Goal: Communication & Community: Connect with others

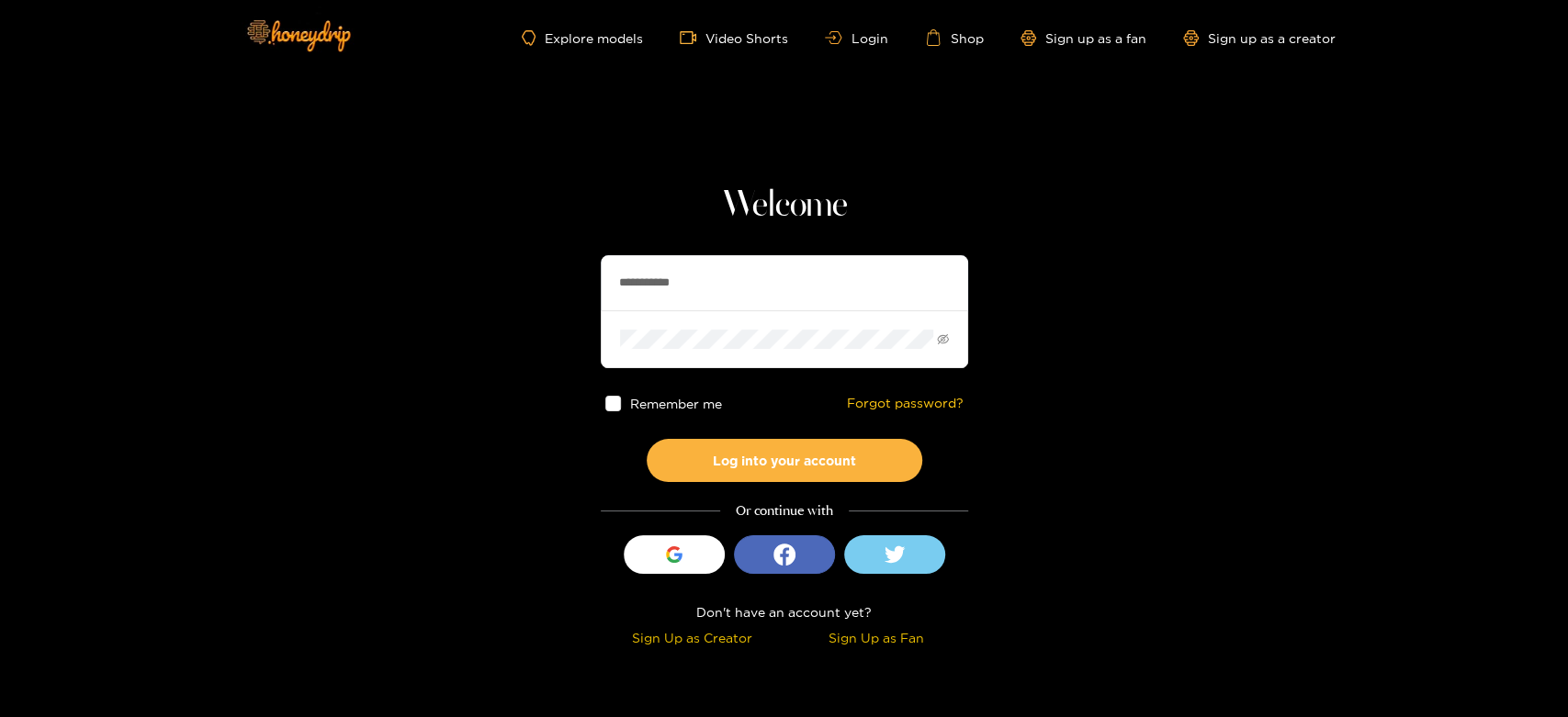
drag, startPoint x: 712, startPoint y: 266, endPoint x: 610, endPoint y: 253, distance: 102.8
click at [610, 255] on div "**********" at bounding box center [784, 418] width 367 height 469
paste input "text"
type input "********"
click at [695, 432] on div "Remember me Forgot password?" at bounding box center [784, 404] width 367 height 71
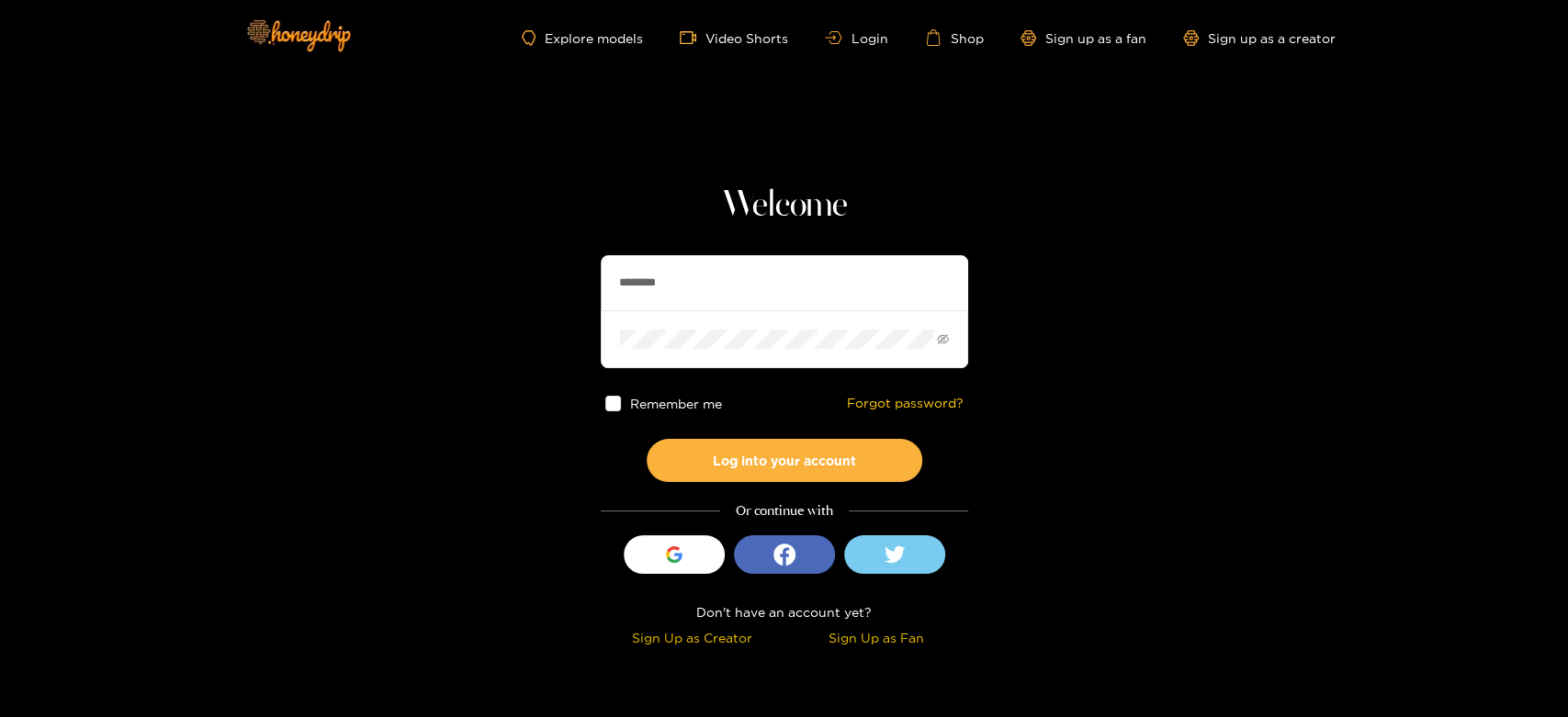
click at [691, 437] on div "Remember me Forgot password?" at bounding box center [784, 404] width 367 height 71
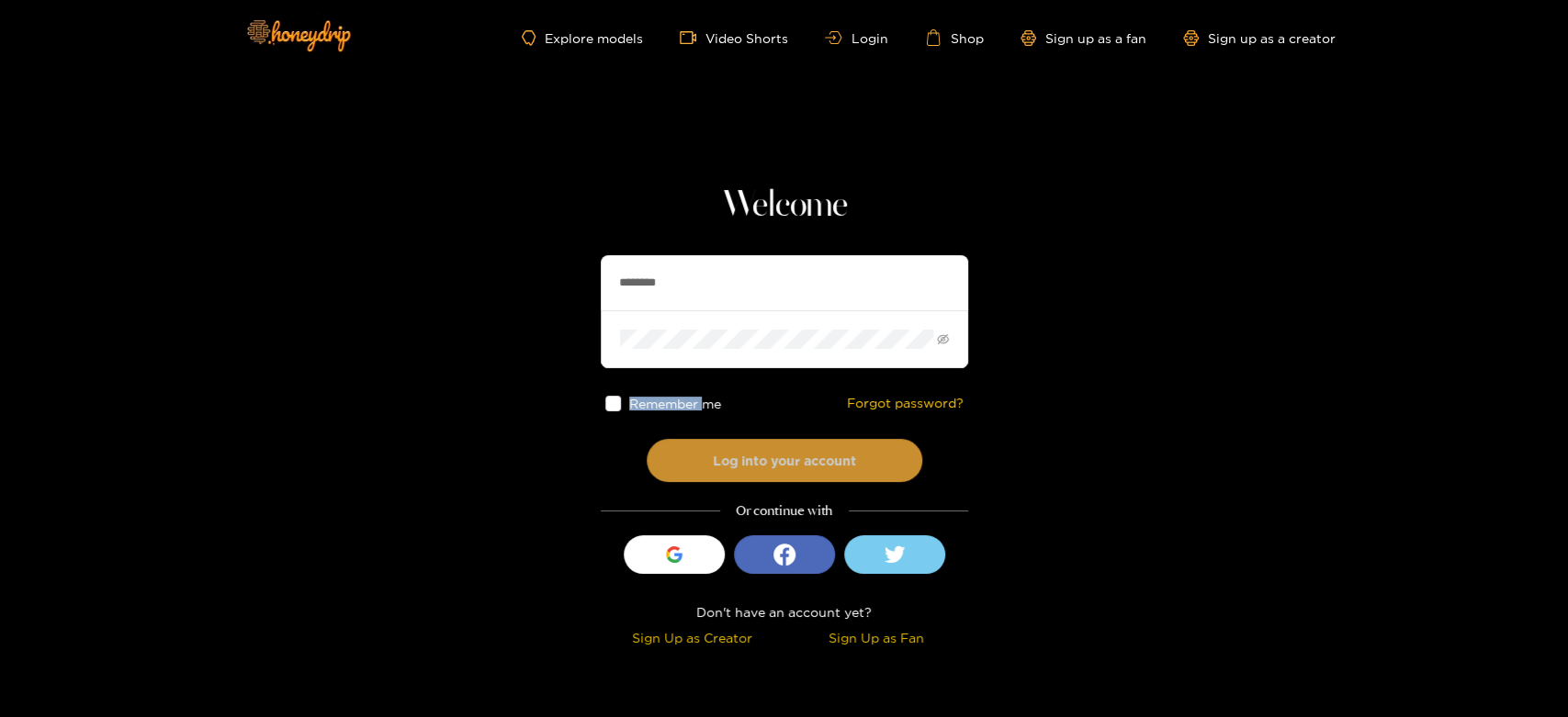
click at [678, 453] on button "Log into your account" at bounding box center [784, 460] width 276 height 43
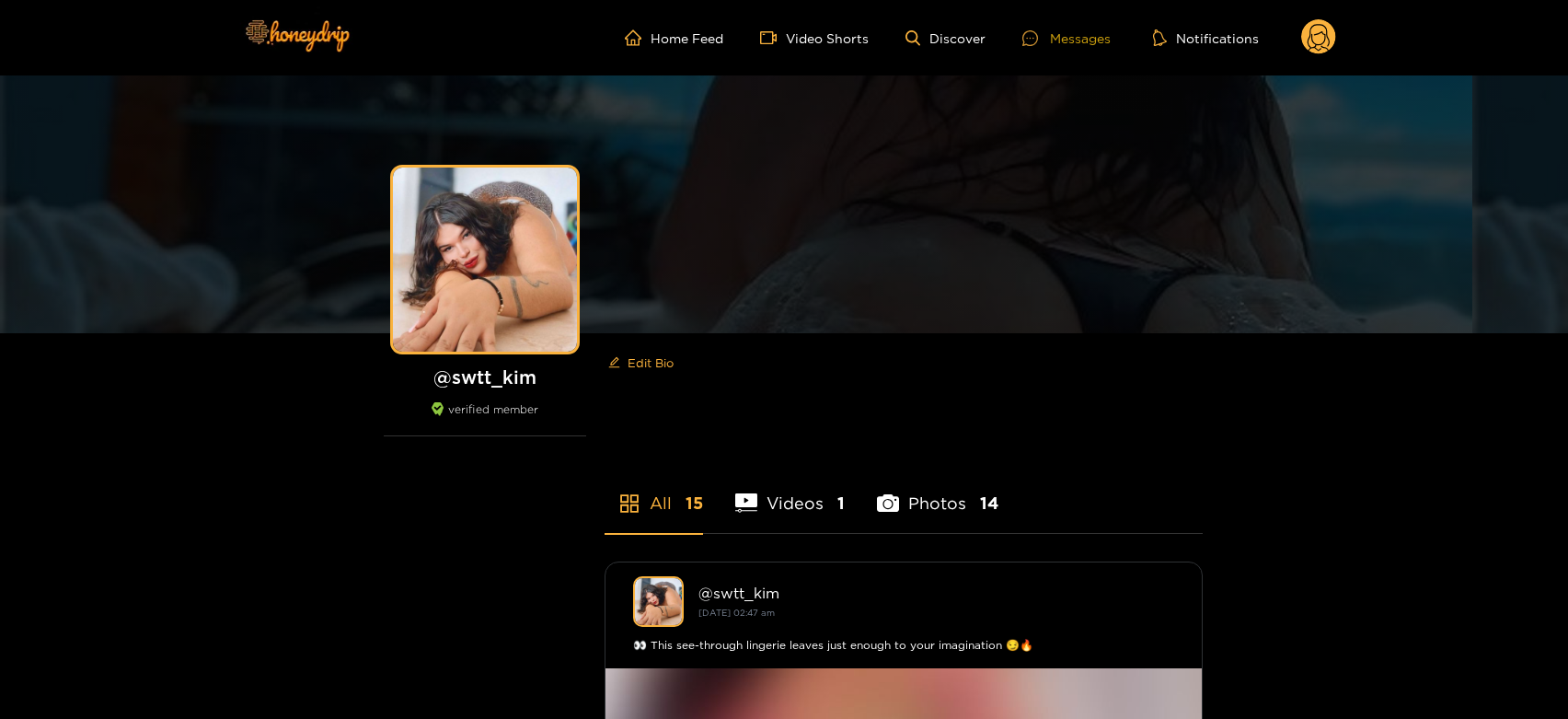
click at [1058, 33] on div "Messages" at bounding box center [1067, 39] width 89 height 21
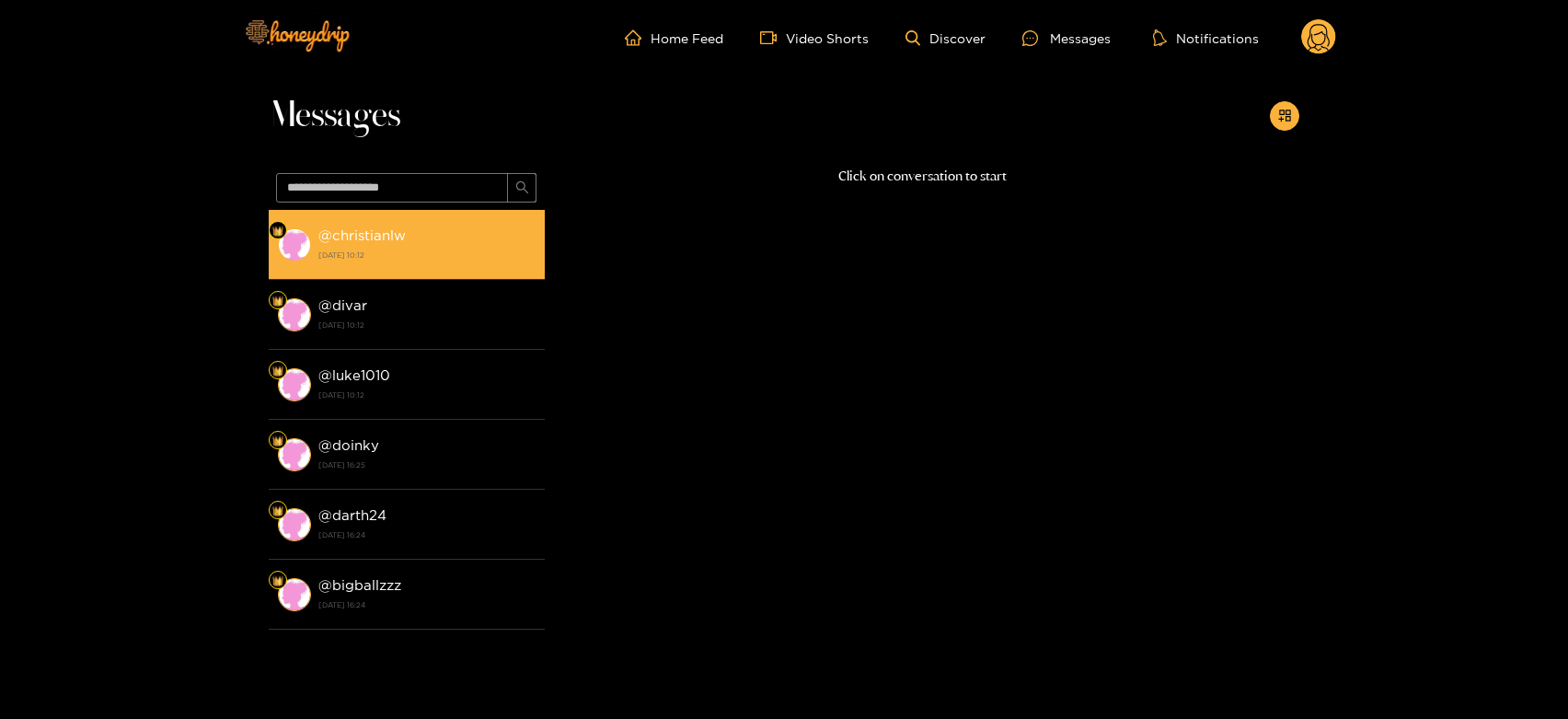
click at [408, 260] on strong "[DATE] 10:12" at bounding box center [427, 254] width 217 height 16
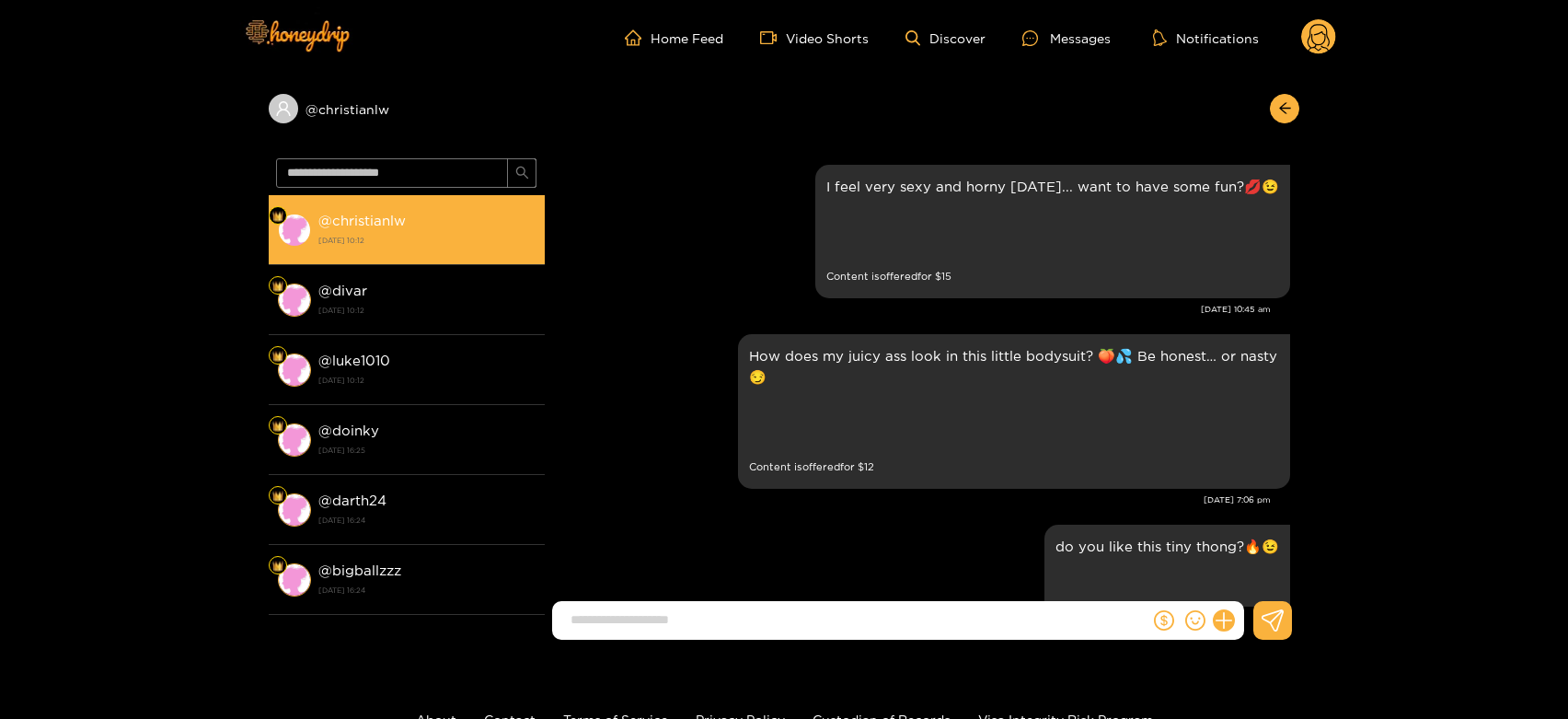
scroll to position [3731, 0]
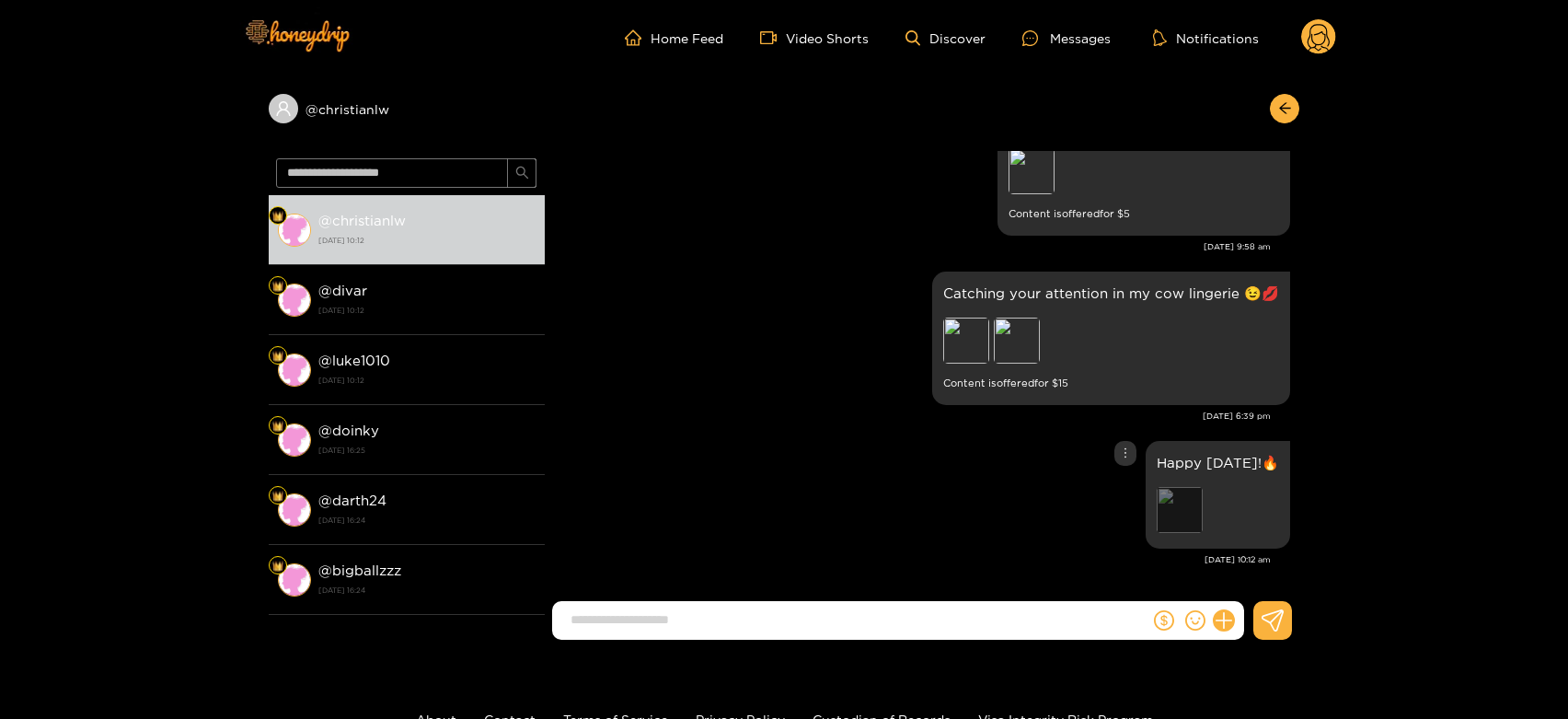
click at [1197, 513] on div "Preview" at bounding box center [1180, 510] width 46 height 46
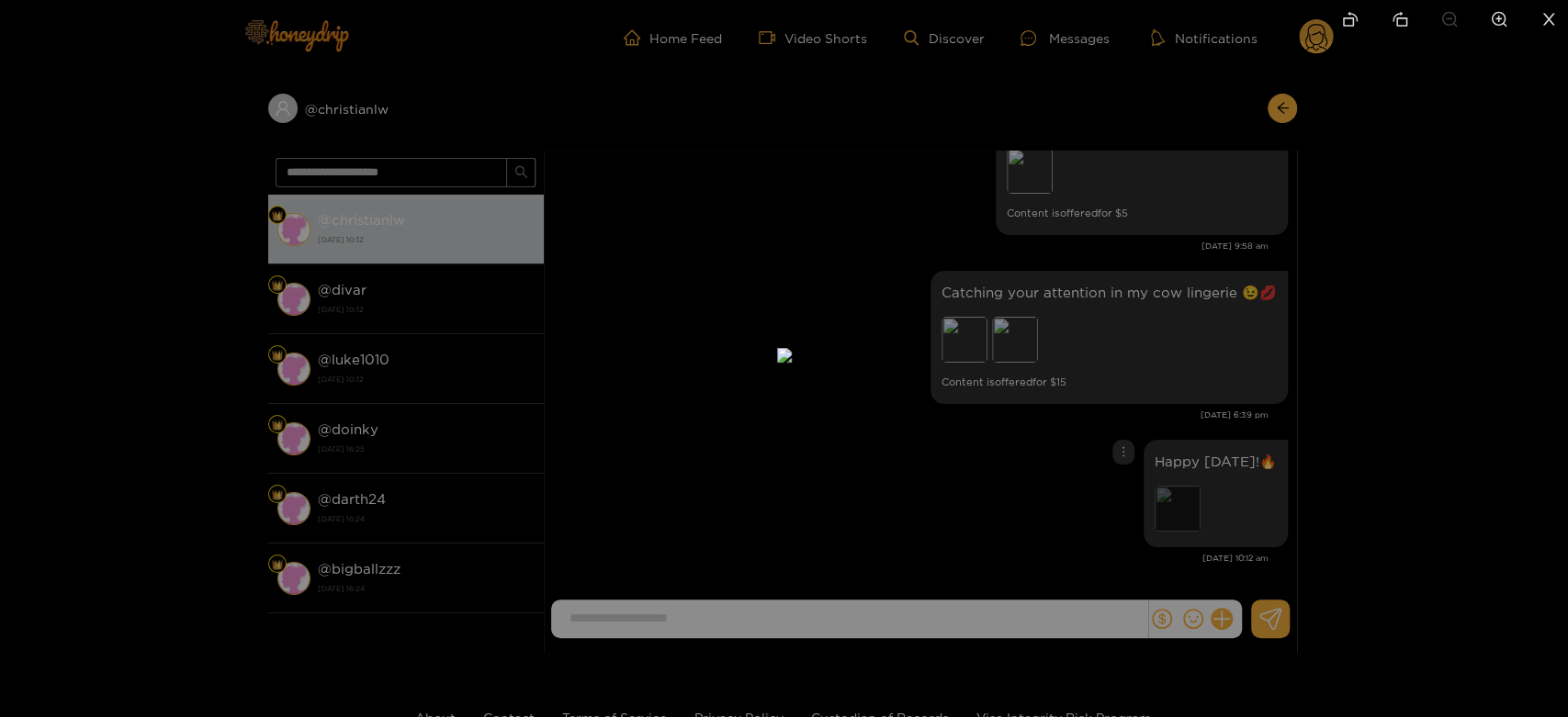
click at [1195, 511] on div at bounding box center [784, 358] width 1568 height 717
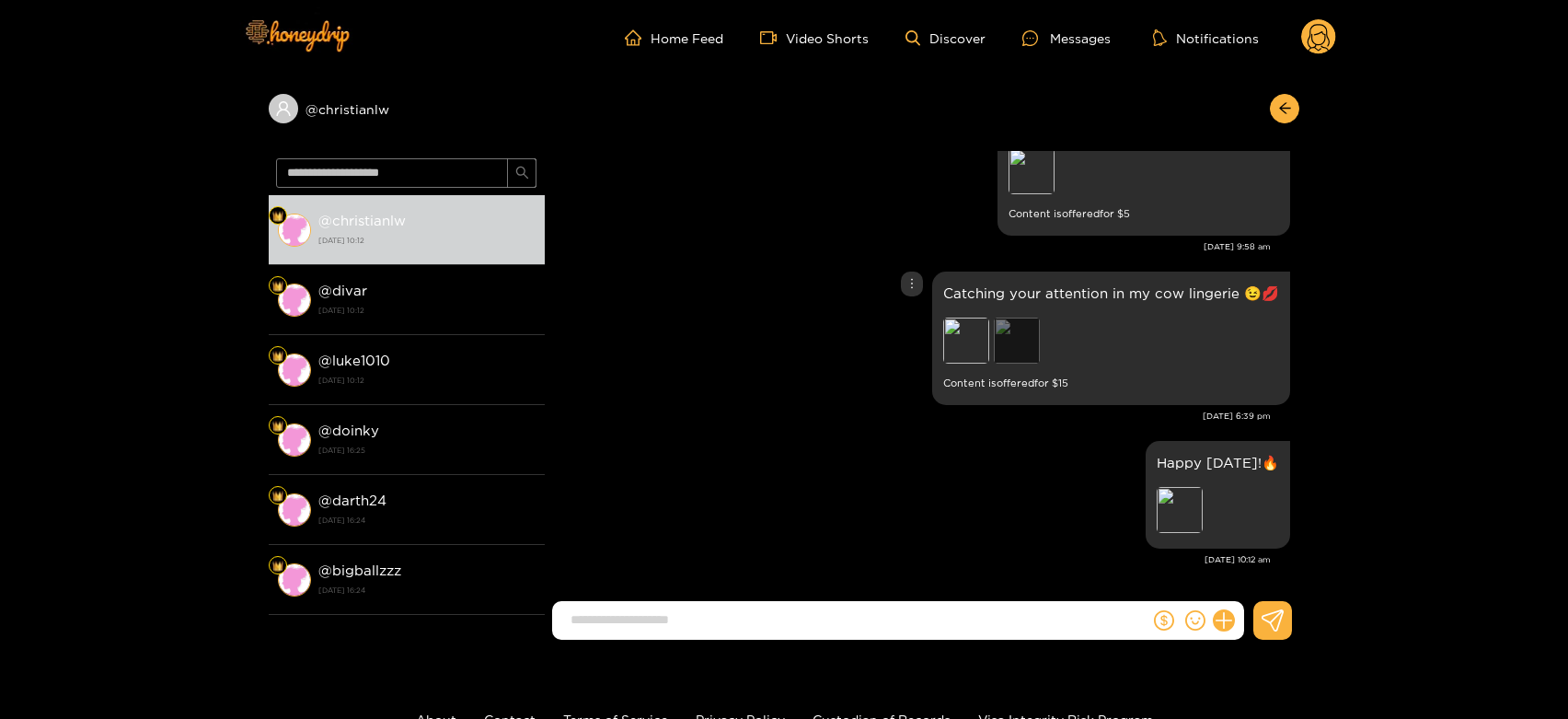
click at [1032, 329] on div "Preview" at bounding box center [1017, 341] width 46 height 46
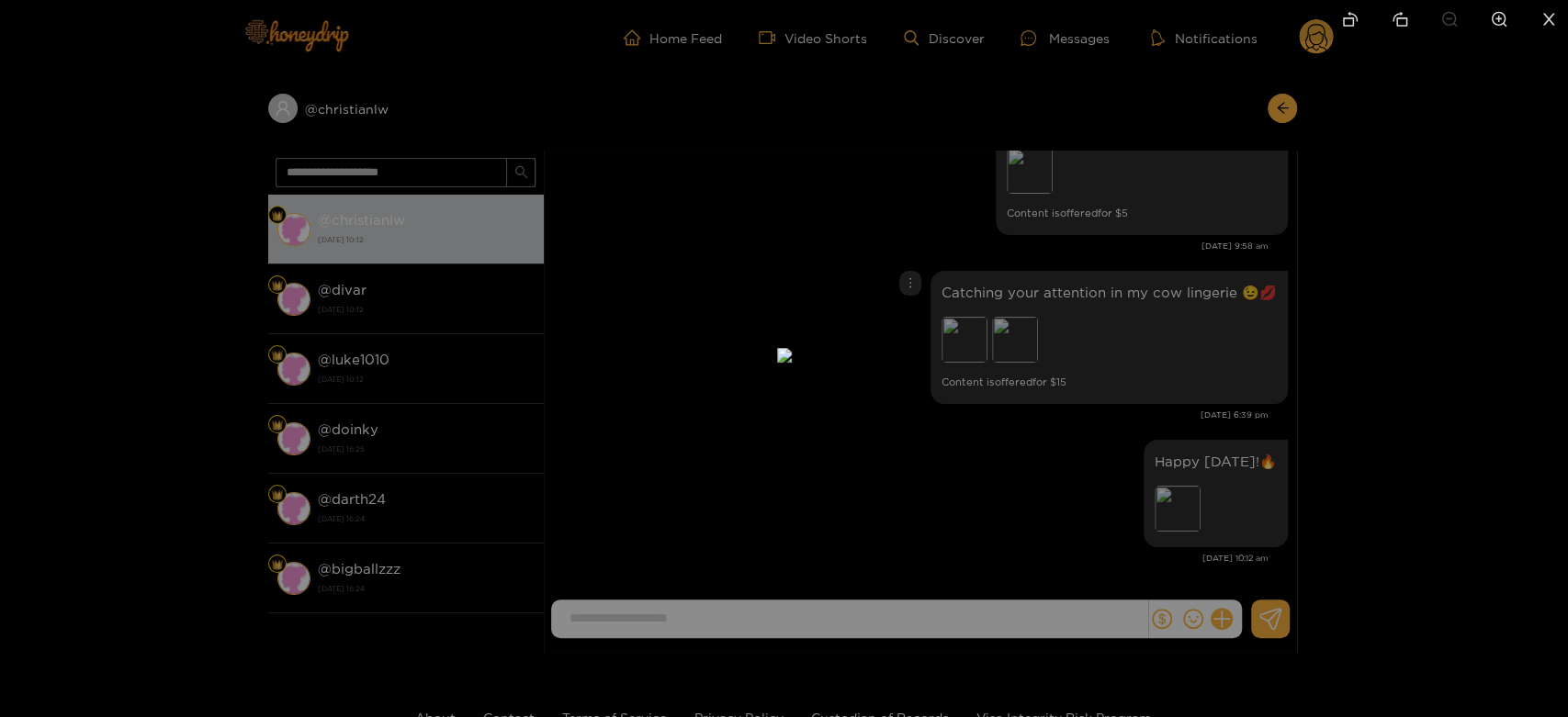
click at [1037, 327] on div at bounding box center [784, 358] width 1568 height 717
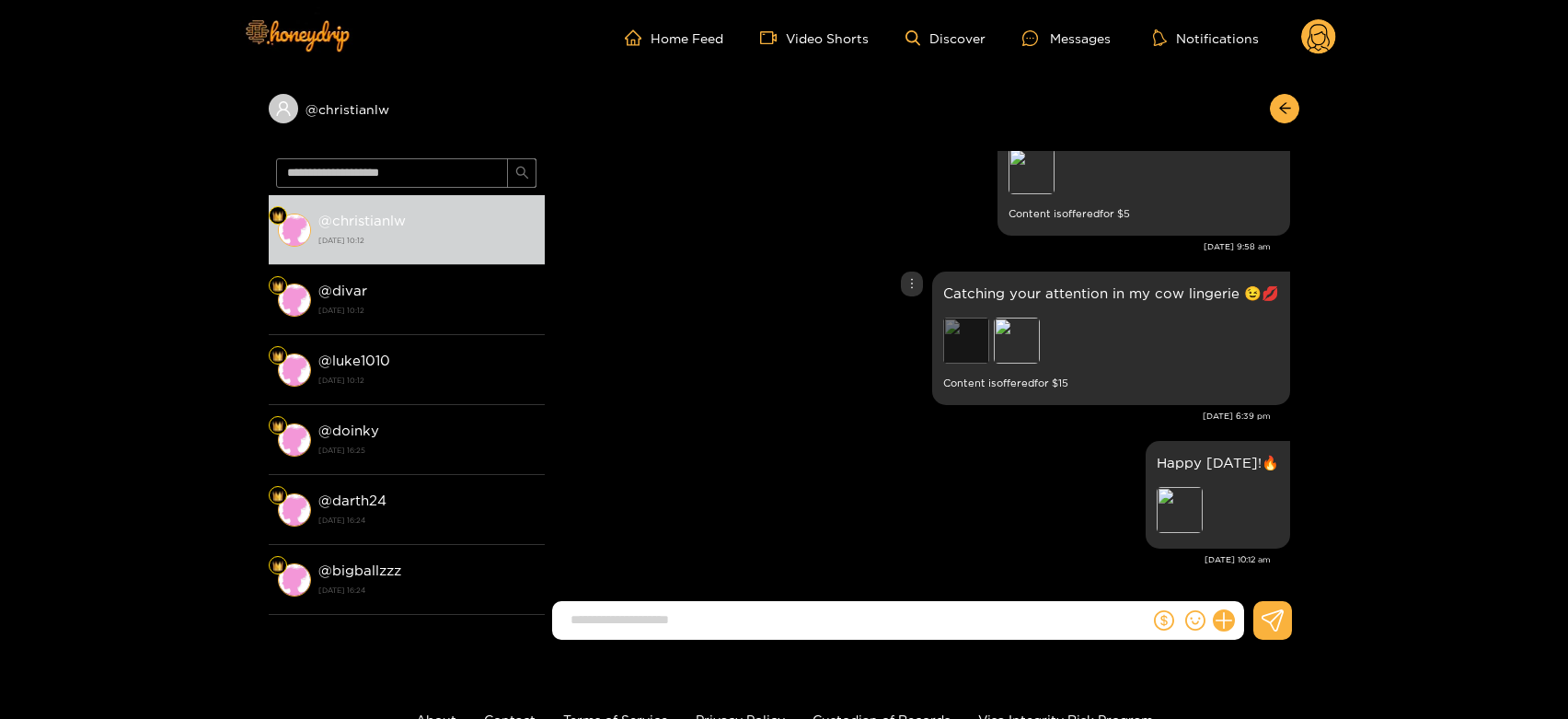
click at [982, 346] on div "Preview" at bounding box center [966, 341] width 46 height 46
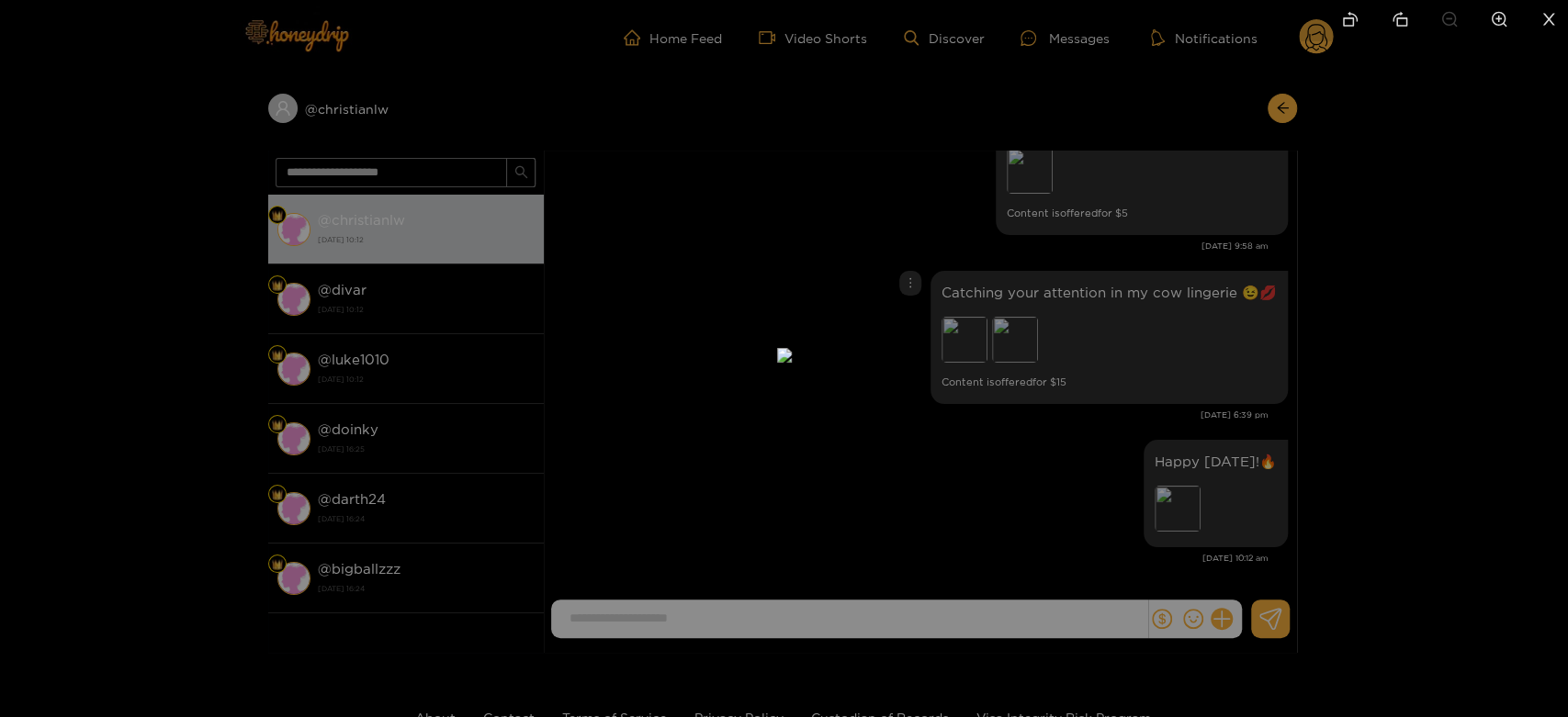
click at [1094, 343] on div at bounding box center [784, 358] width 1568 height 717
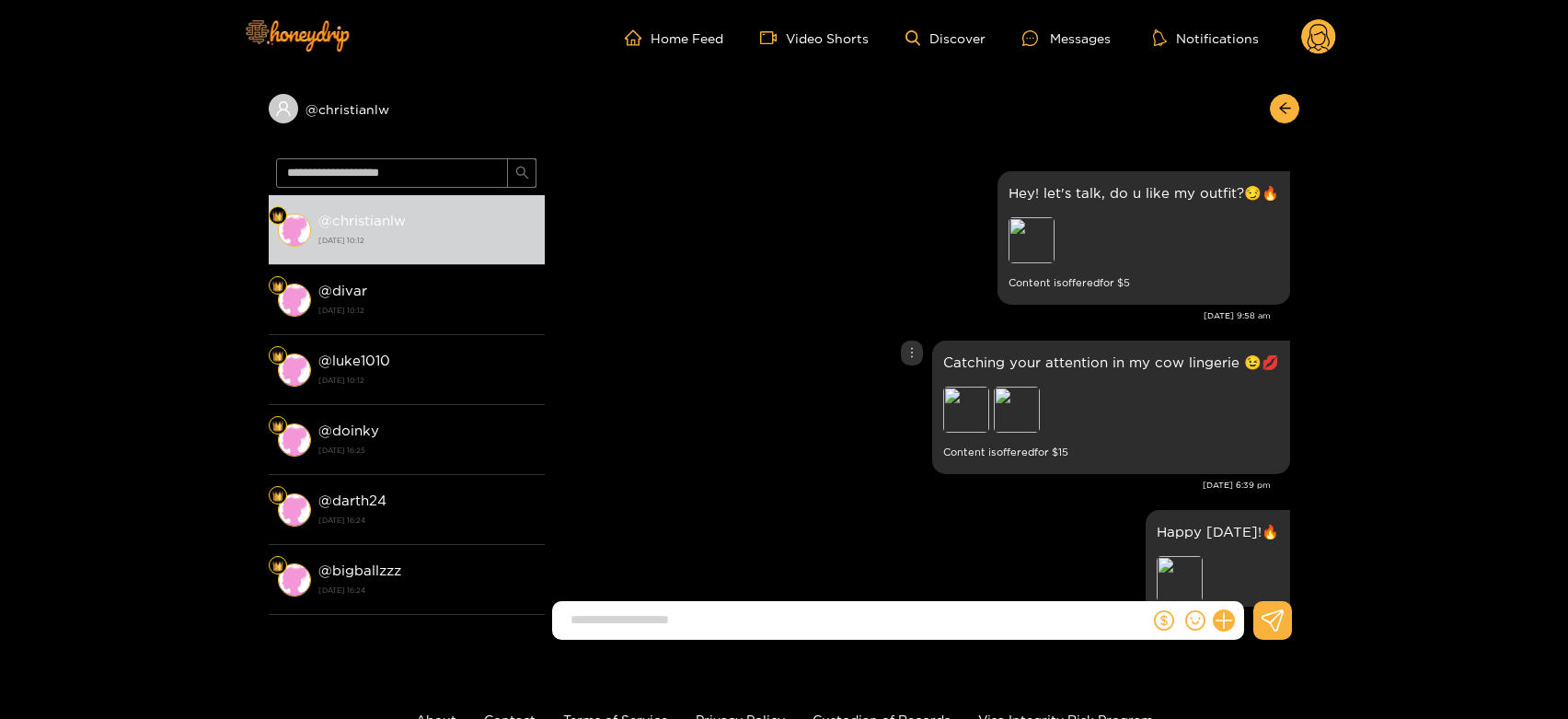
scroll to position [3629, 0]
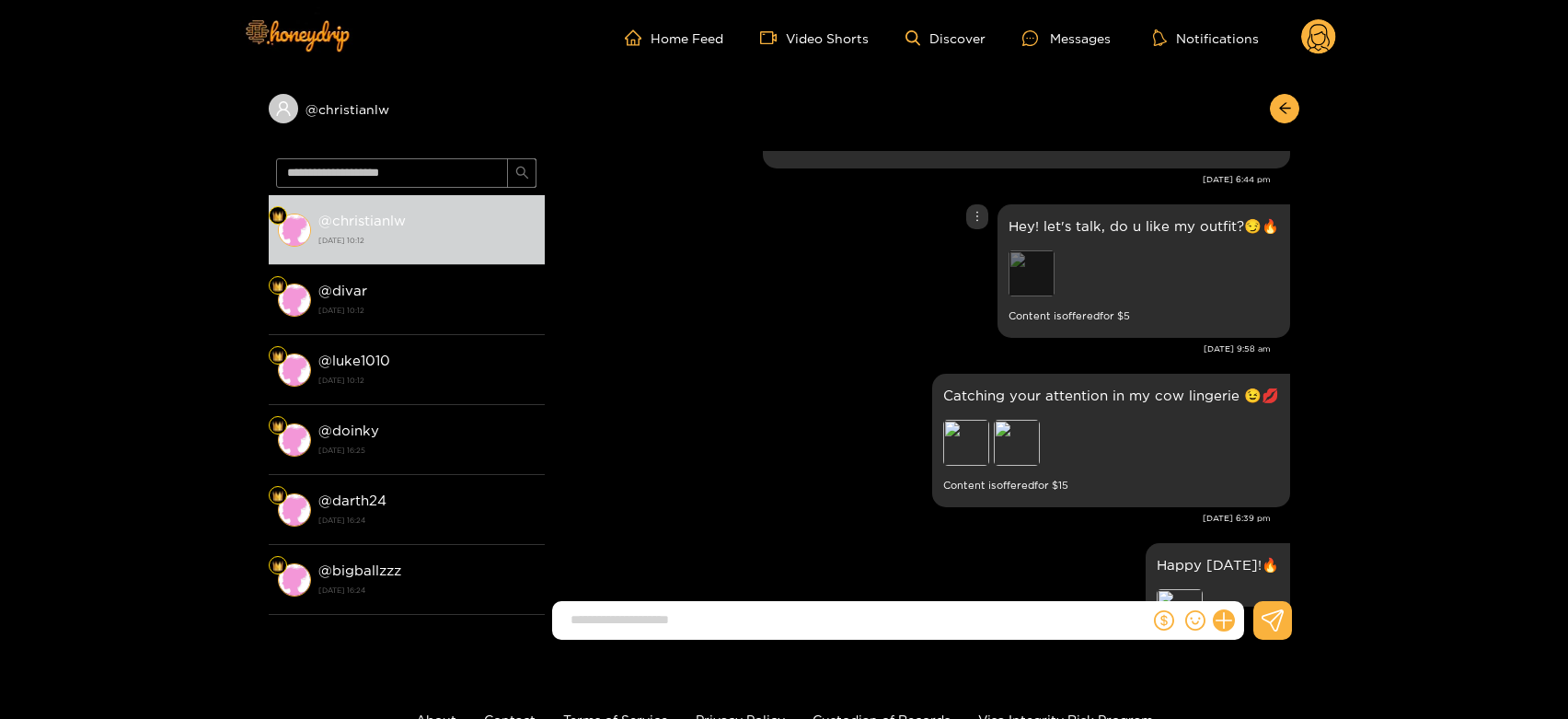
click at [1032, 274] on div "Preview" at bounding box center [1032, 274] width 46 height 46
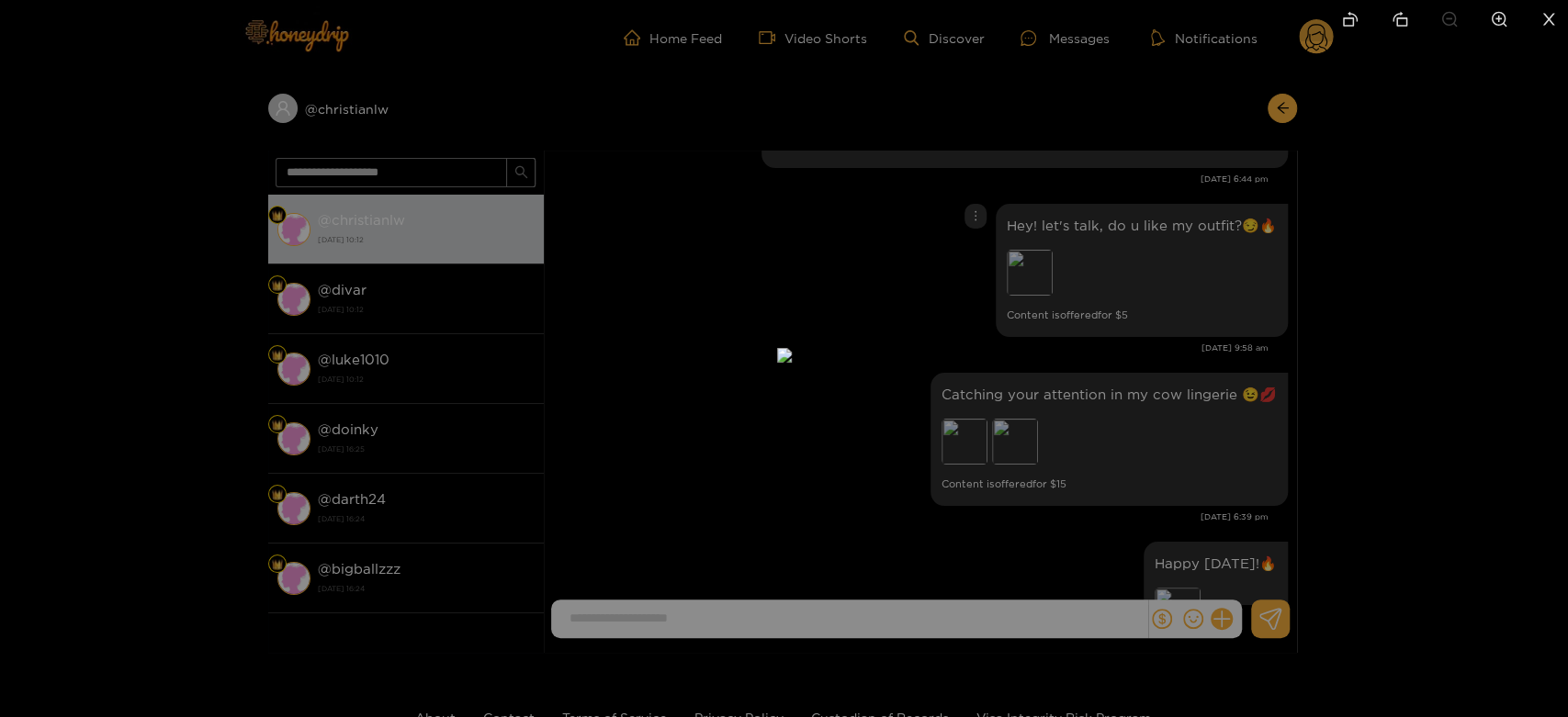
click at [1117, 317] on div at bounding box center [784, 358] width 1568 height 717
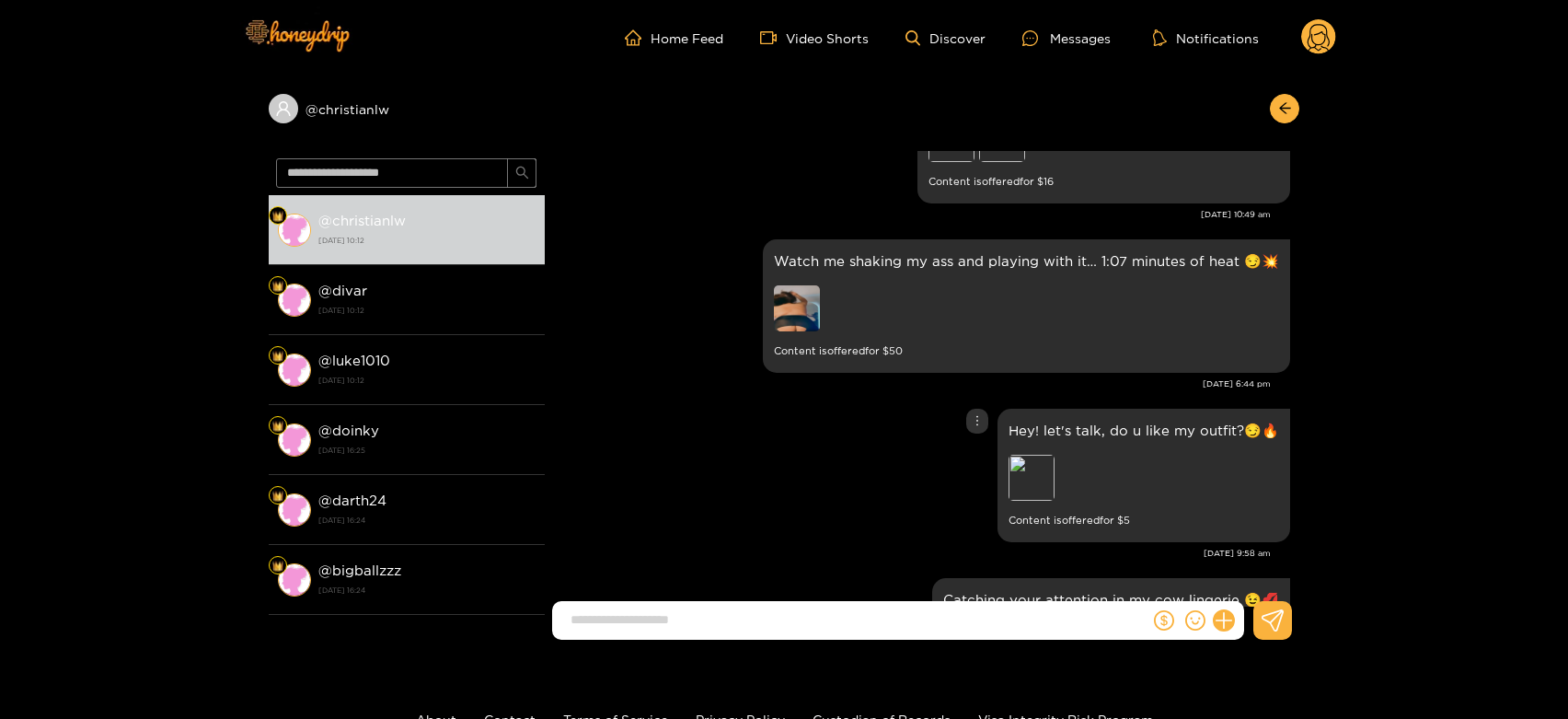
scroll to position [3321, 0]
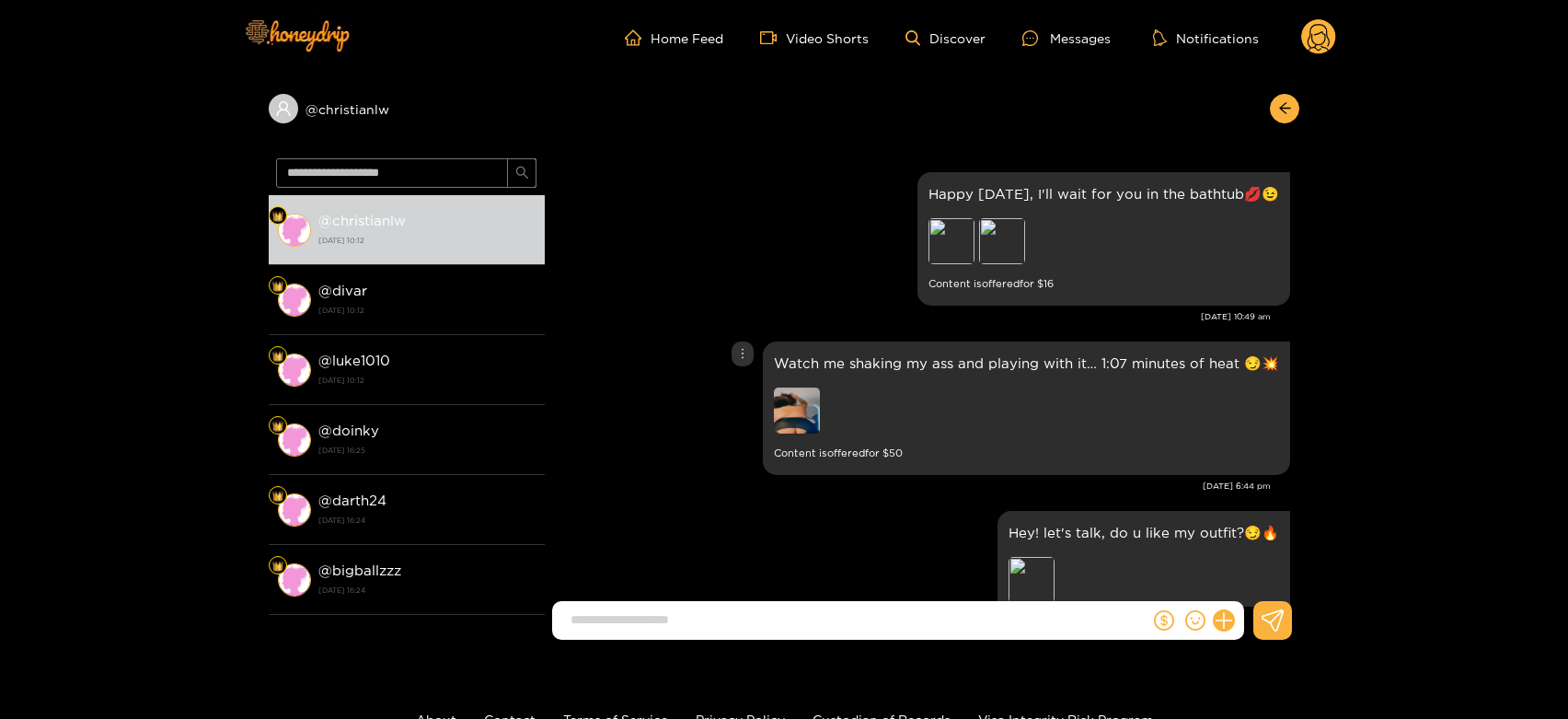
click at [804, 399] on img at bounding box center [797, 411] width 46 height 46
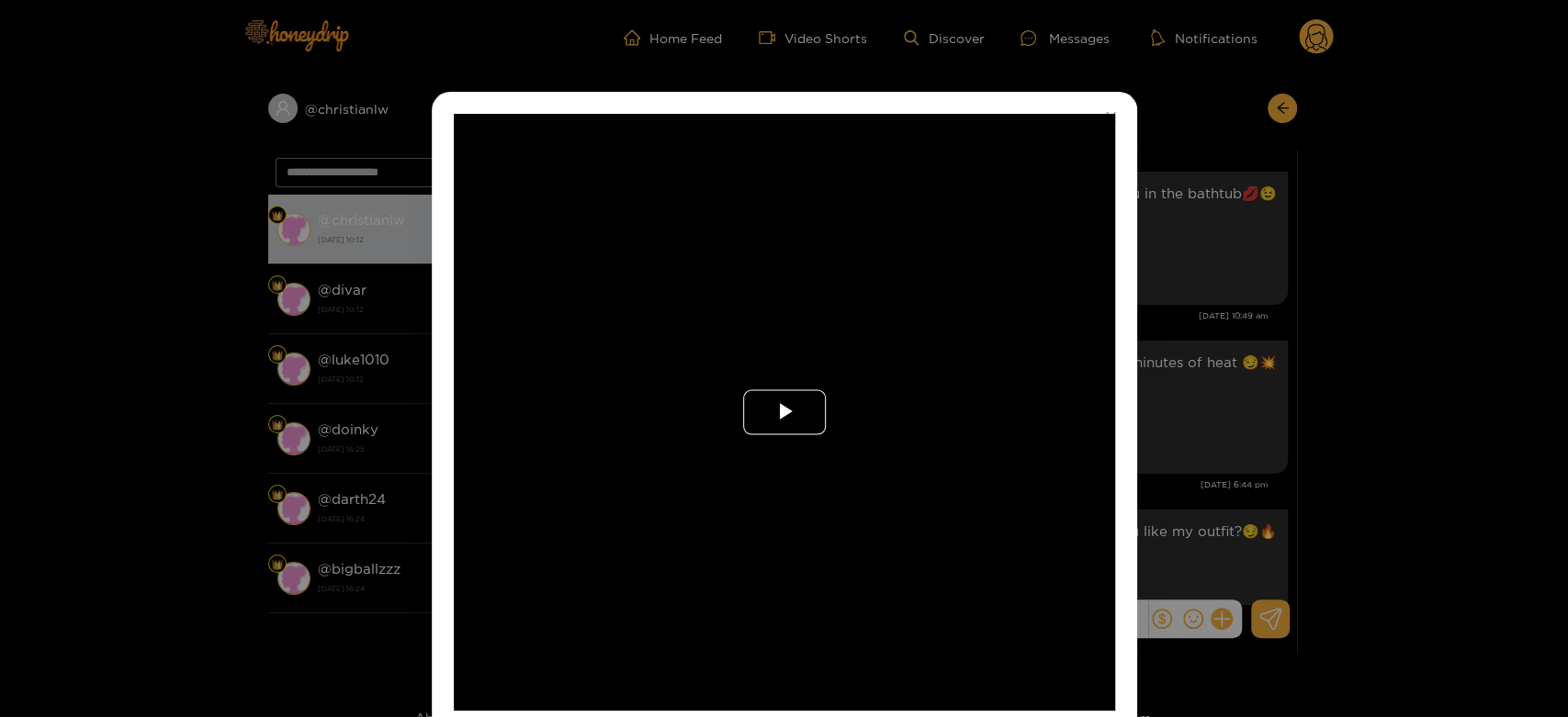
click at [784, 412] on span "Video Player" at bounding box center [784, 412] width 0 height 0
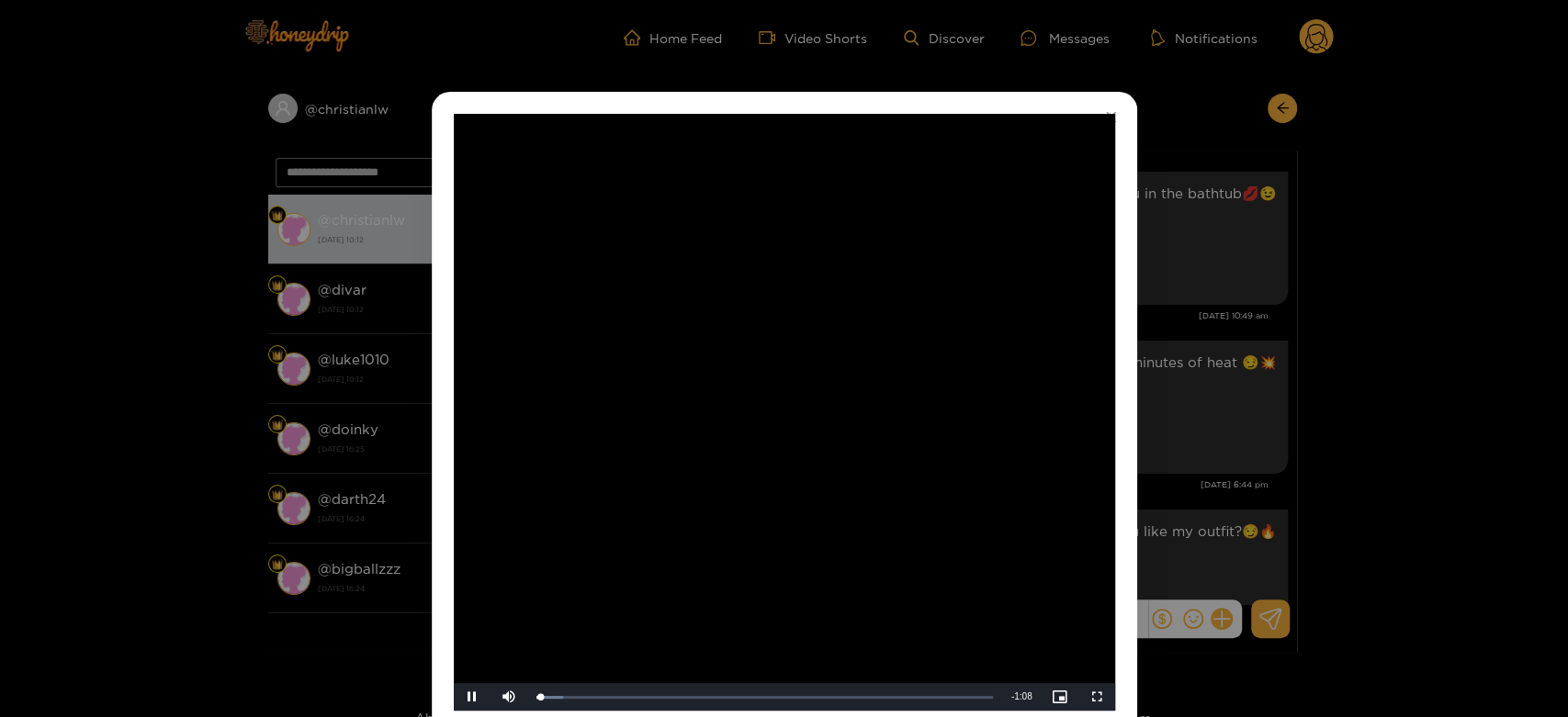
click at [803, 398] on video "Video Player" at bounding box center [784, 411] width 661 height 597
click at [1221, 392] on div "**********" at bounding box center [784, 358] width 1568 height 717
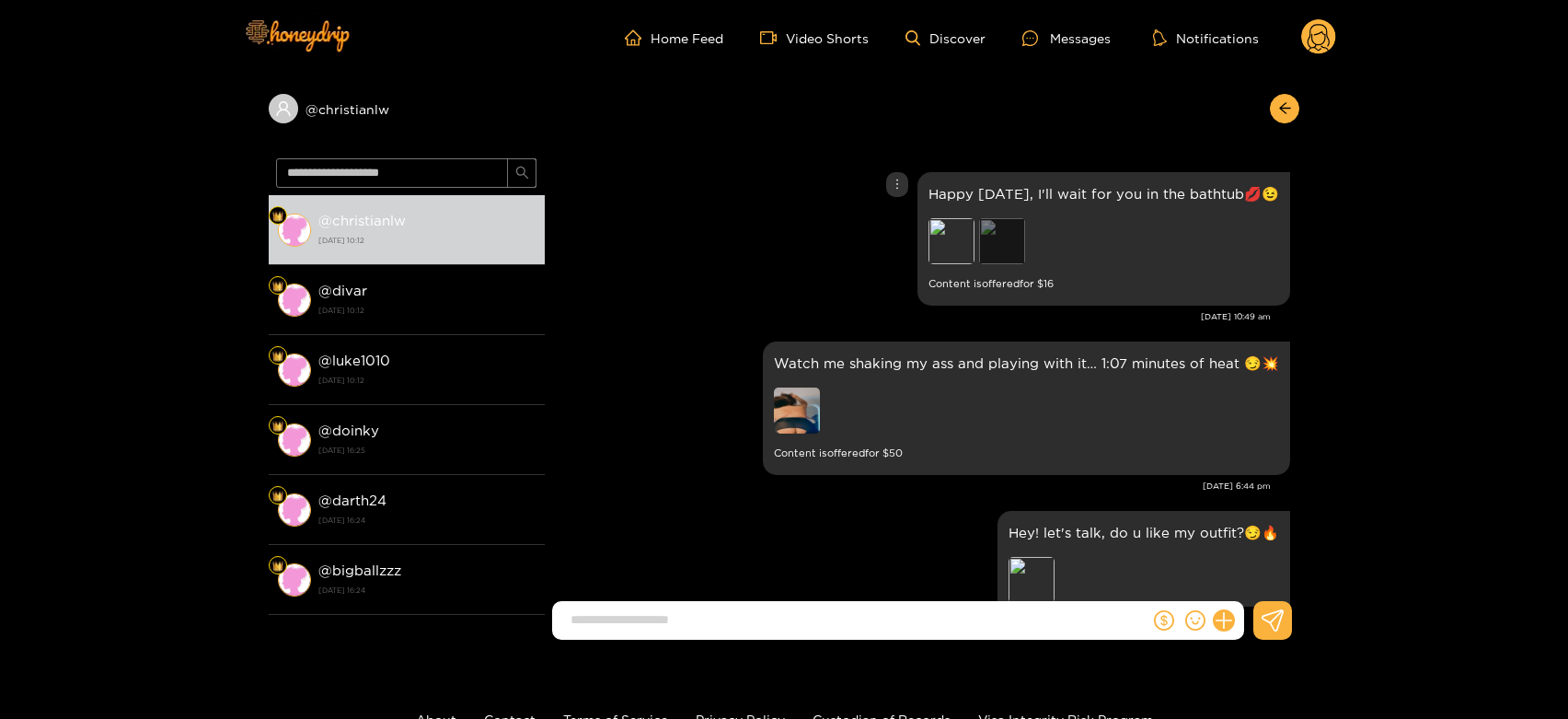
click at [983, 237] on div "Preview" at bounding box center [1003, 241] width 46 height 46
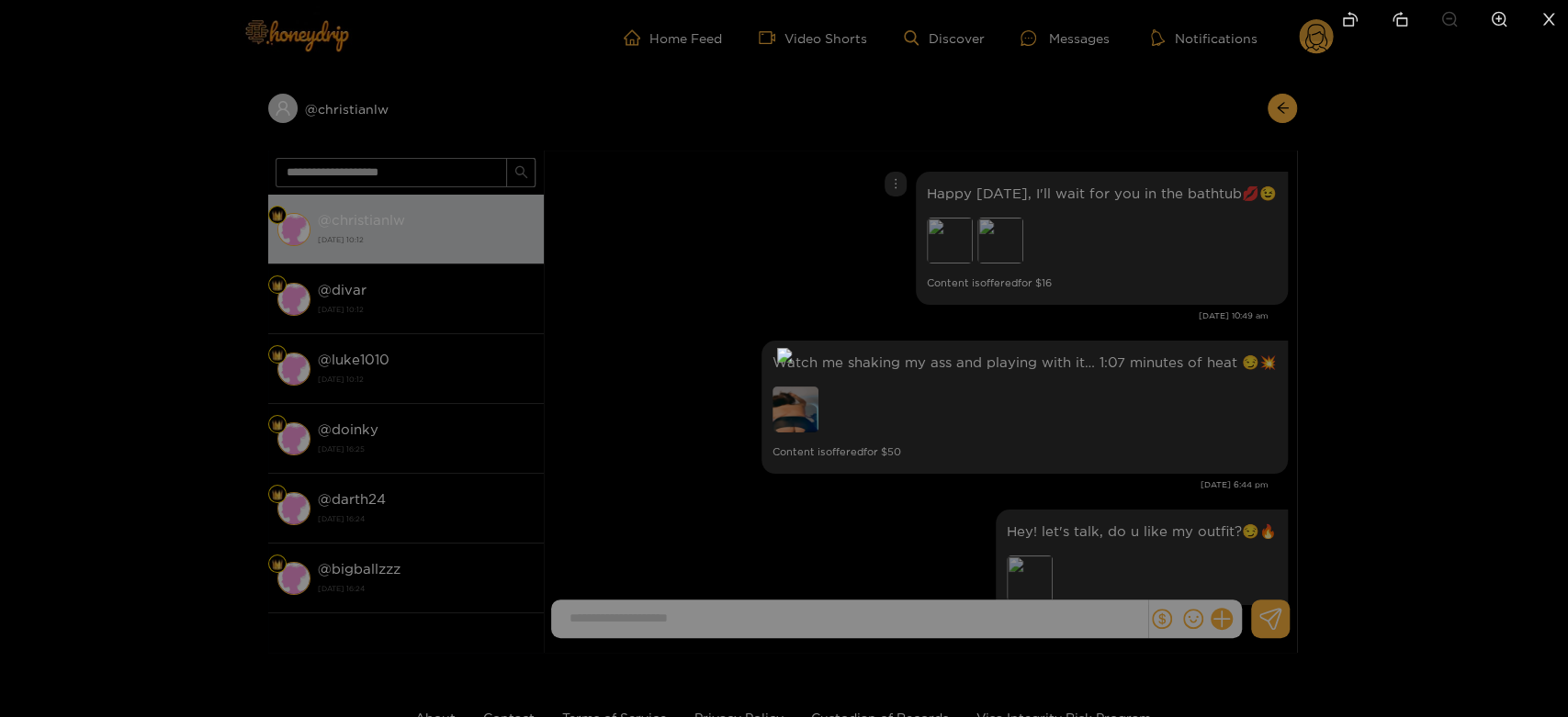
click at [1104, 272] on div at bounding box center [784, 358] width 1568 height 717
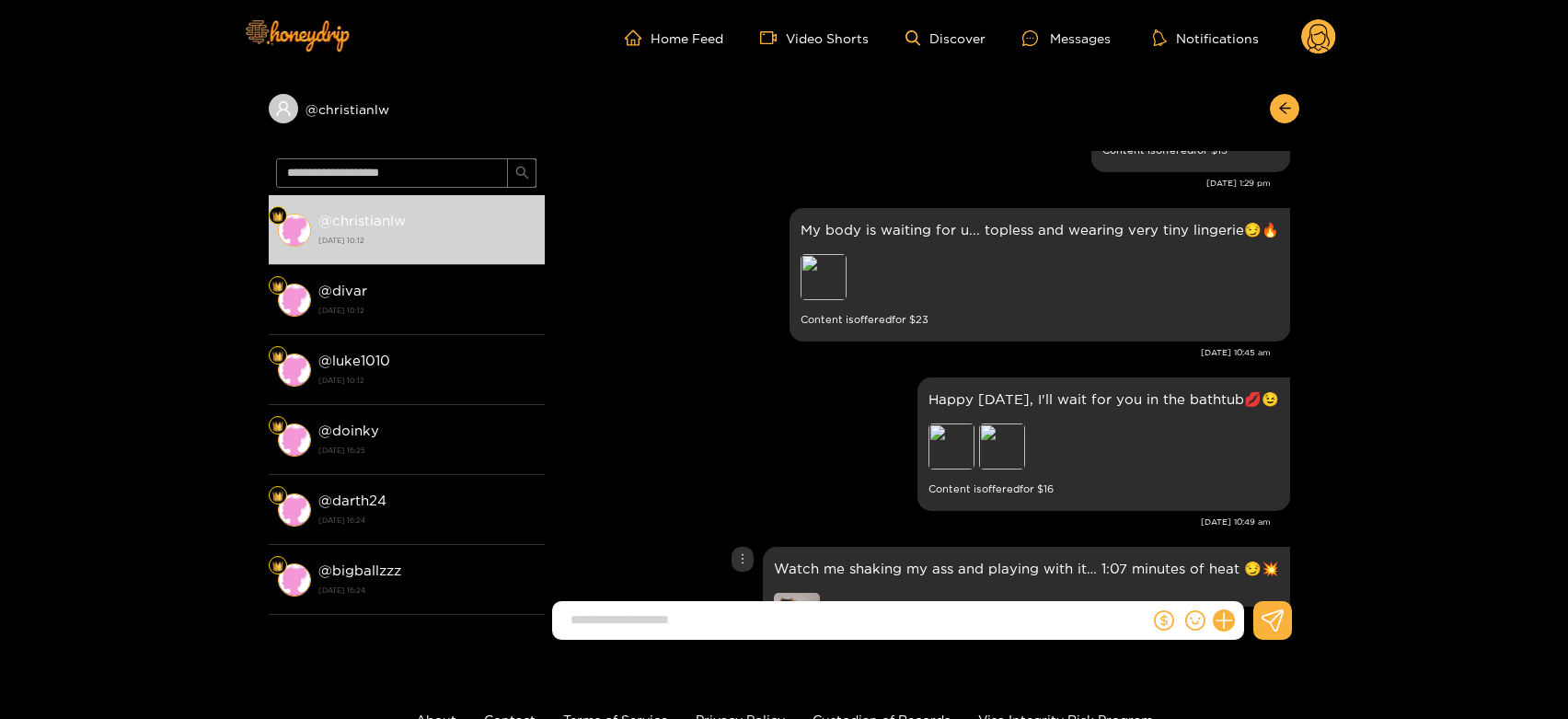
scroll to position [3014, 0]
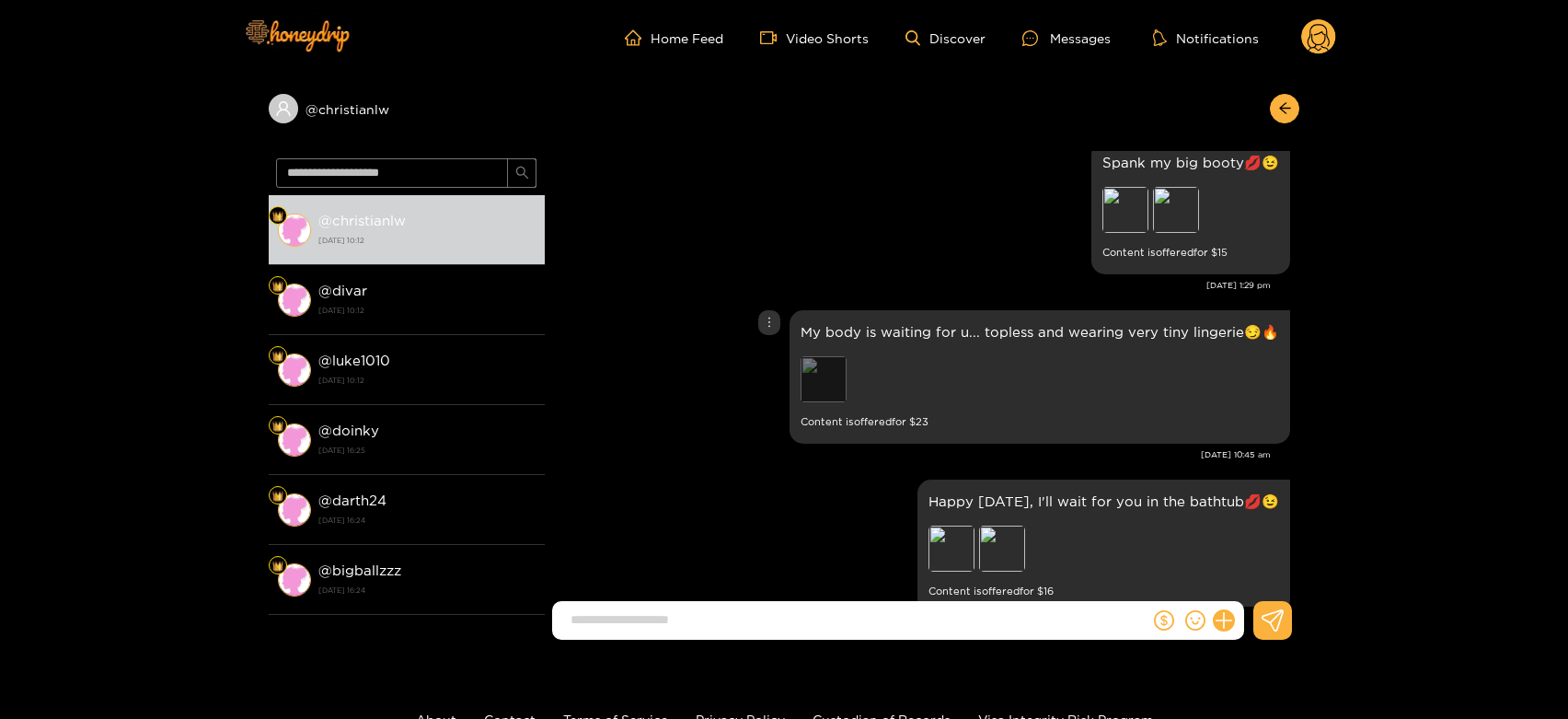
click at [832, 367] on div "Preview" at bounding box center [823, 380] width 46 height 46
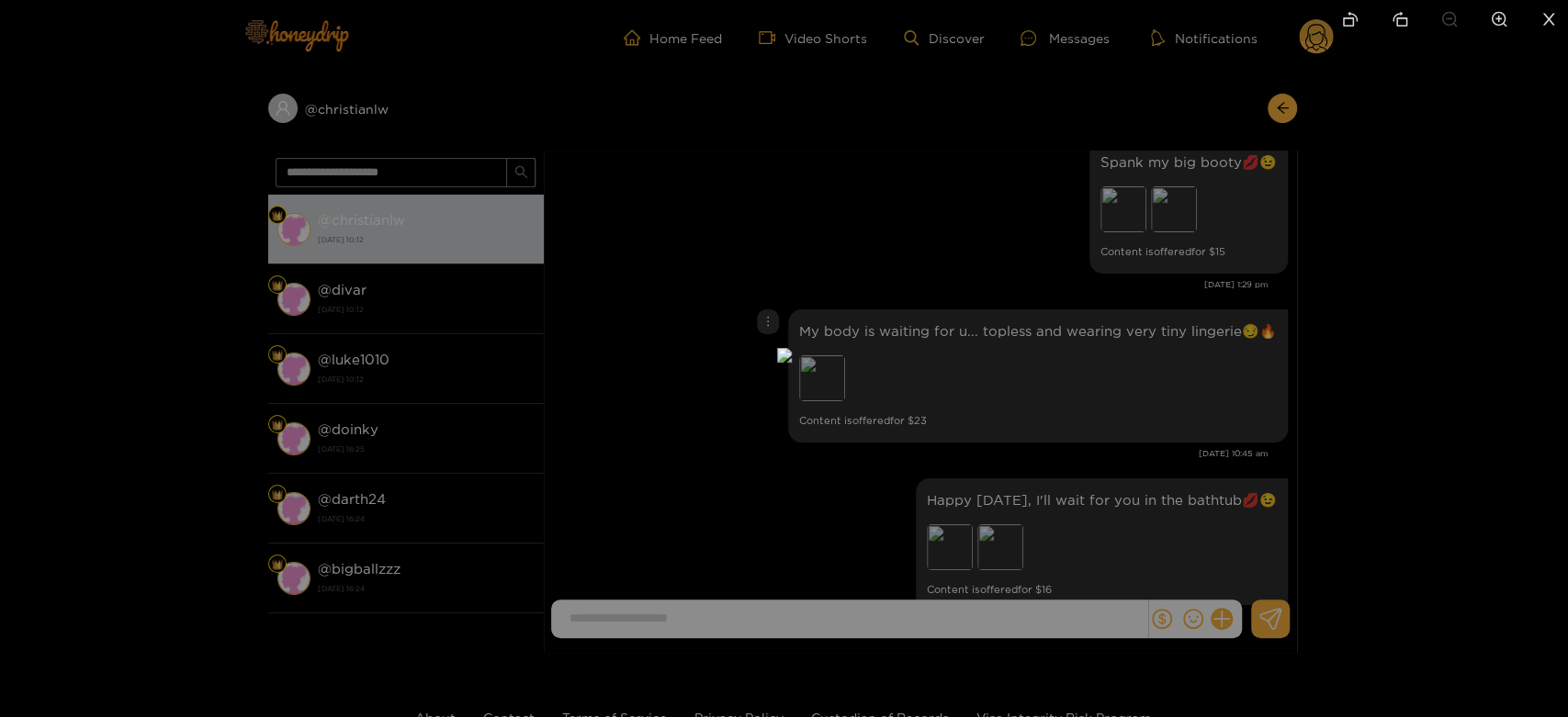
click at [1089, 409] on div at bounding box center [784, 358] width 1568 height 717
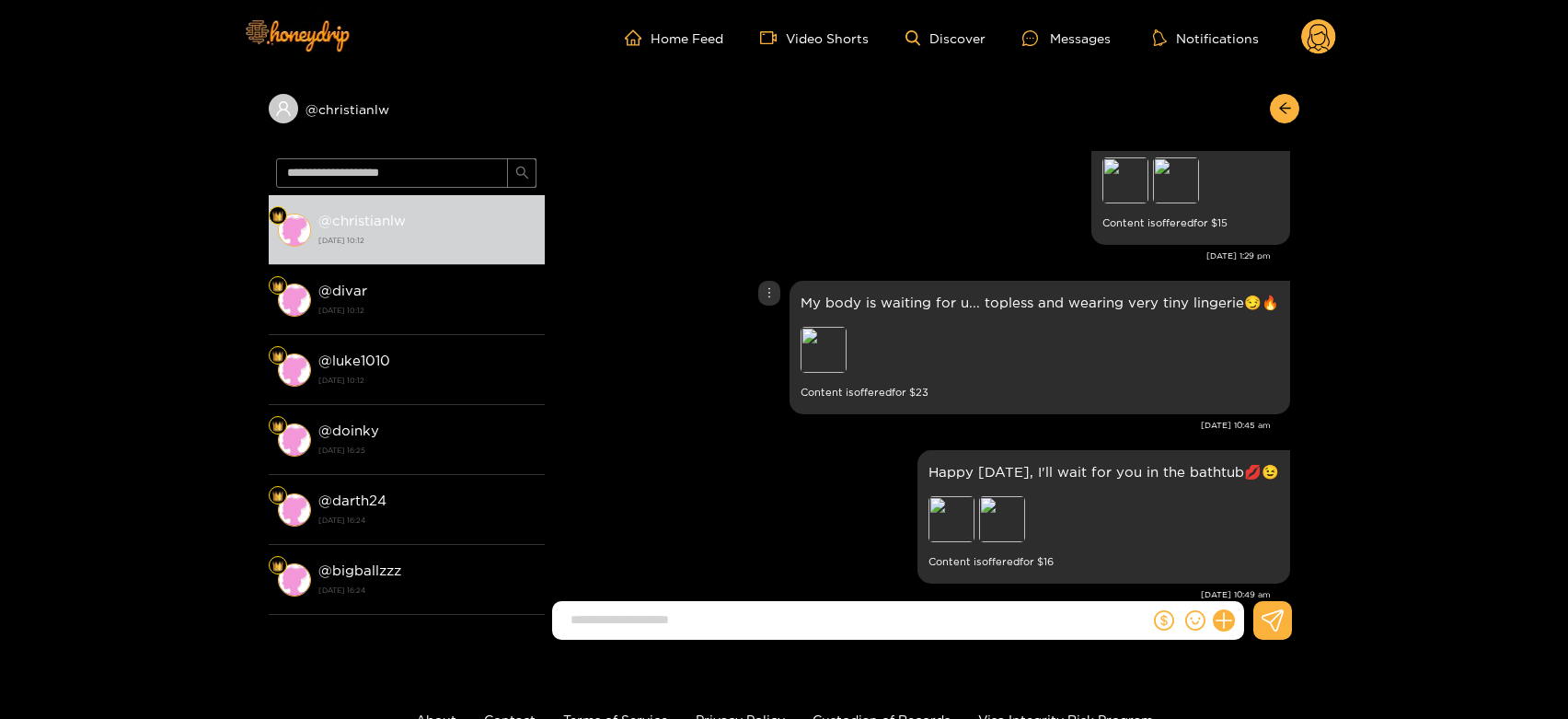
scroll to position [2929, 0]
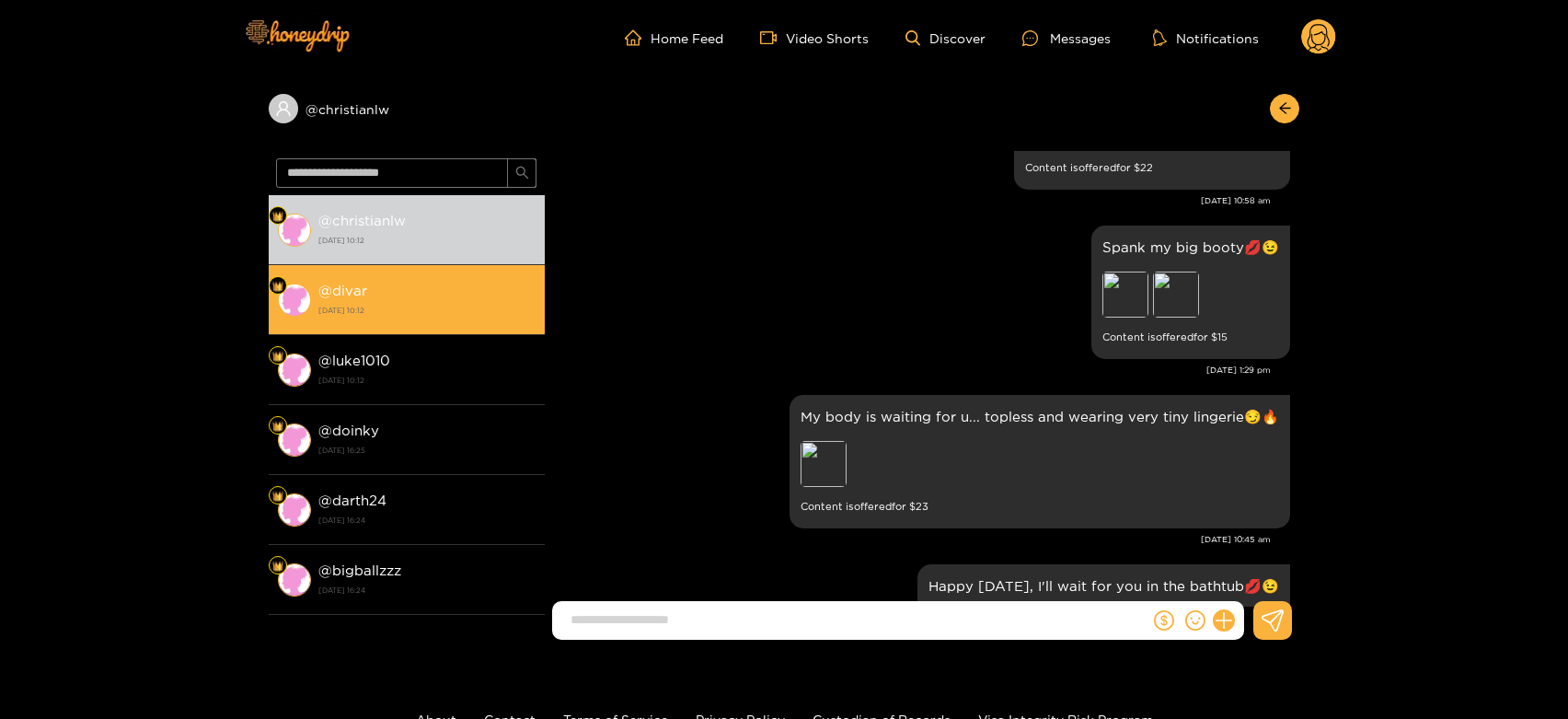
click at [457, 275] on li "@ divar [DATE] 10:12" at bounding box center [406, 300] width 276 height 70
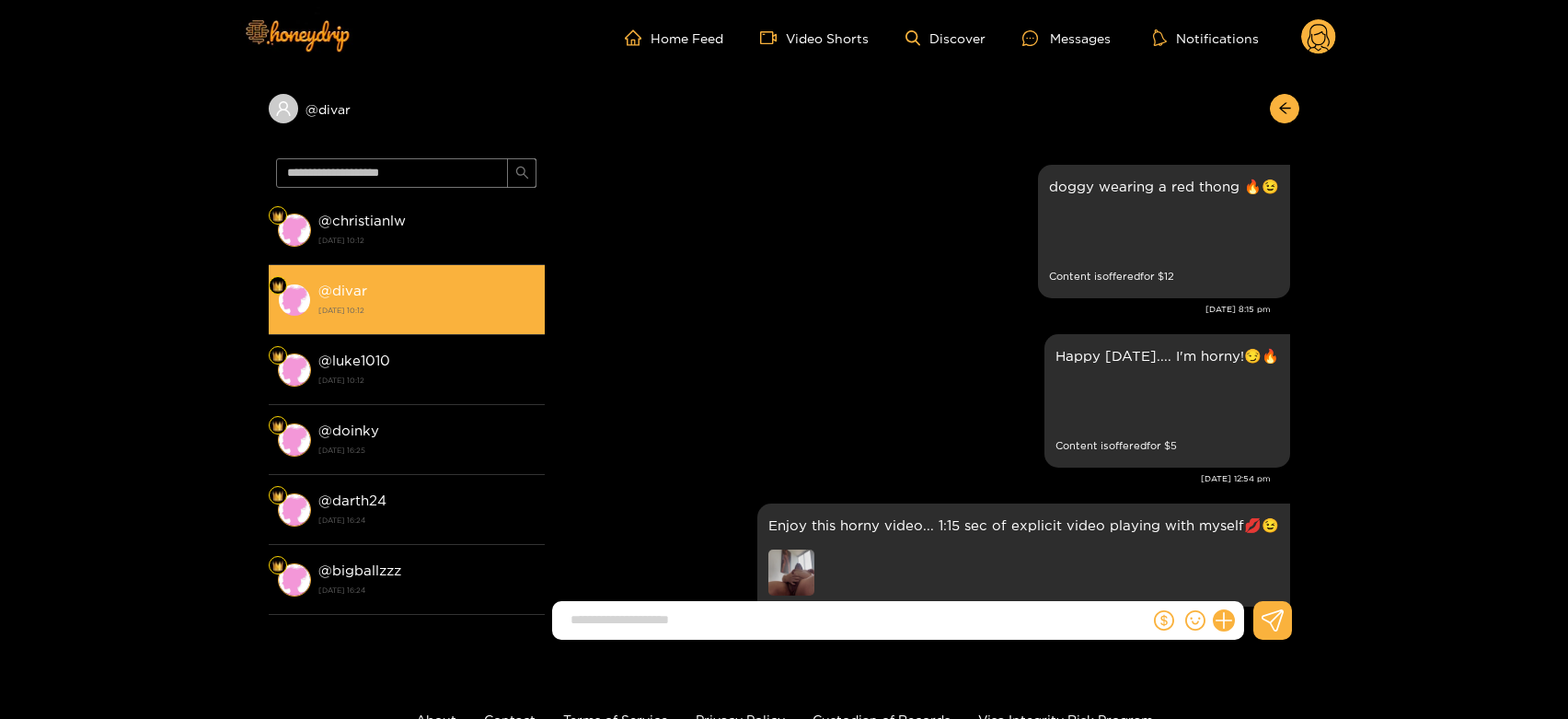
scroll to position [3735, 0]
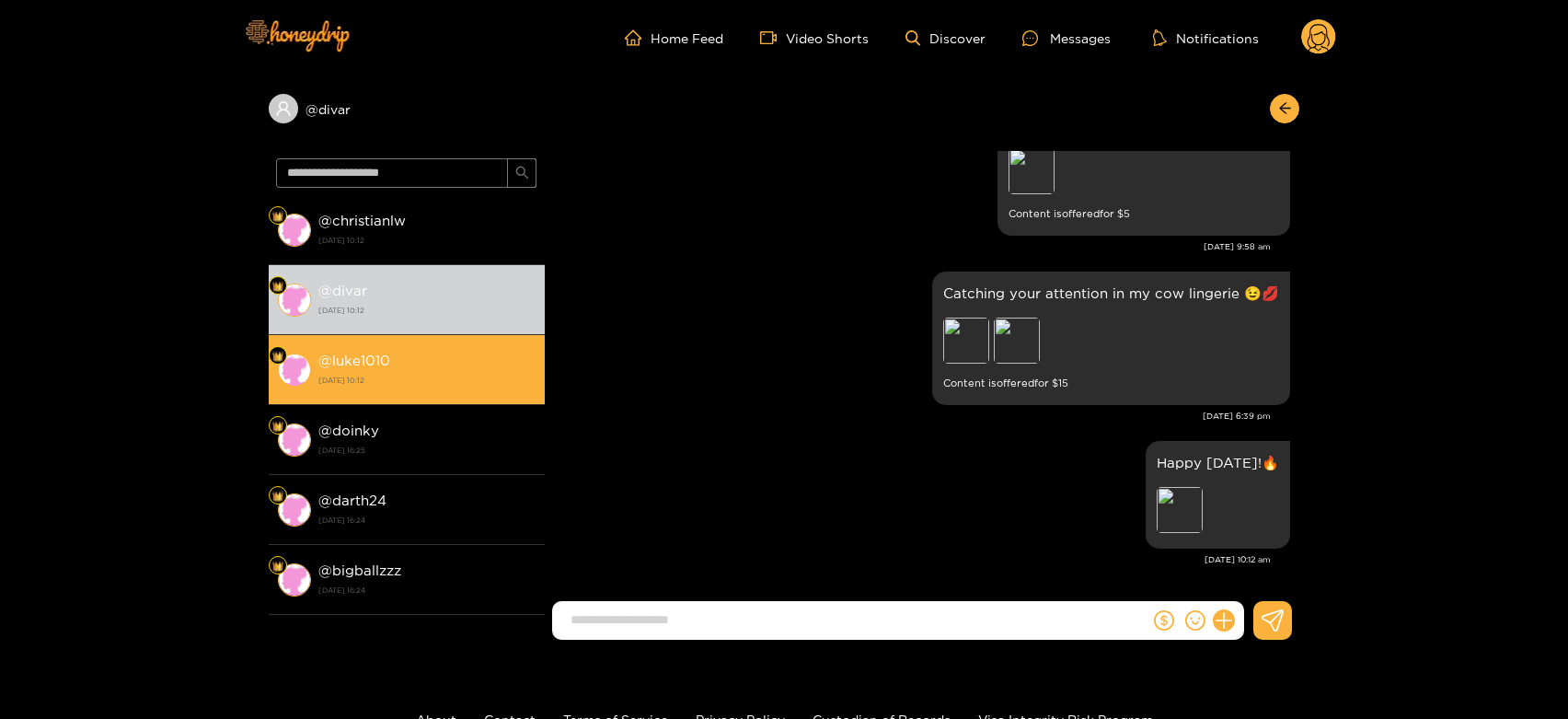
click at [450, 337] on li "@ luke1010 [DATE] 10:12" at bounding box center [406, 370] width 276 height 70
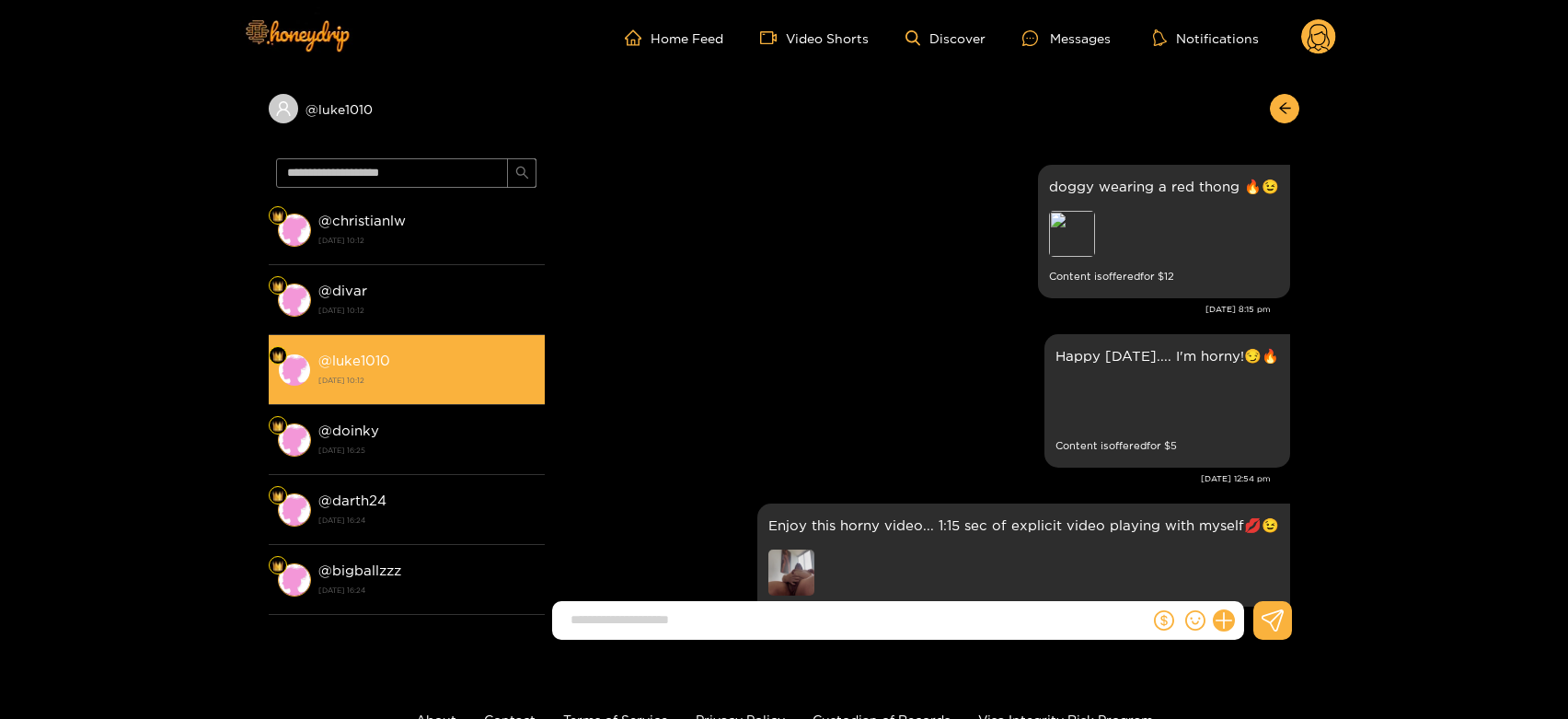
scroll to position [3735, 0]
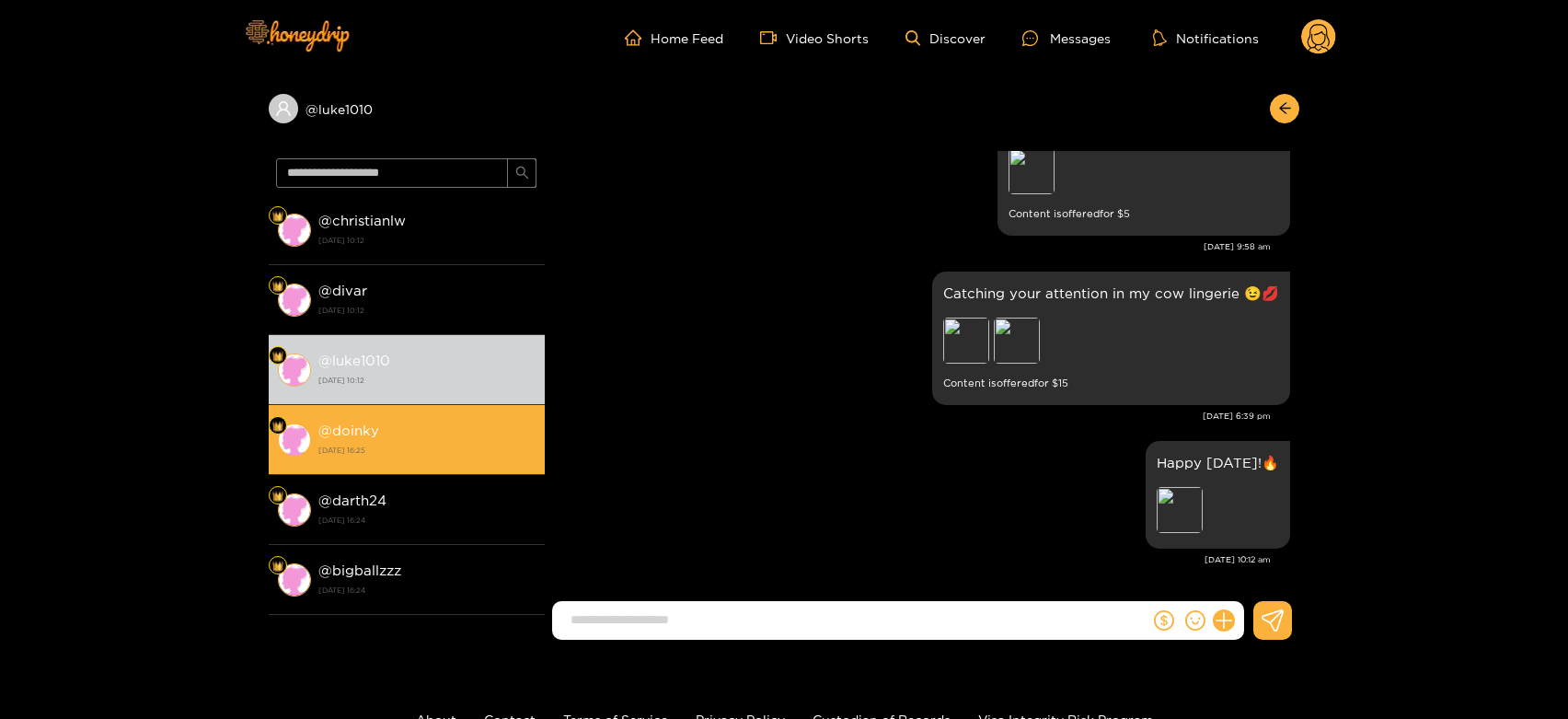
click at [440, 440] on div "@ doinky [DATE] 16:25" at bounding box center [427, 439] width 217 height 41
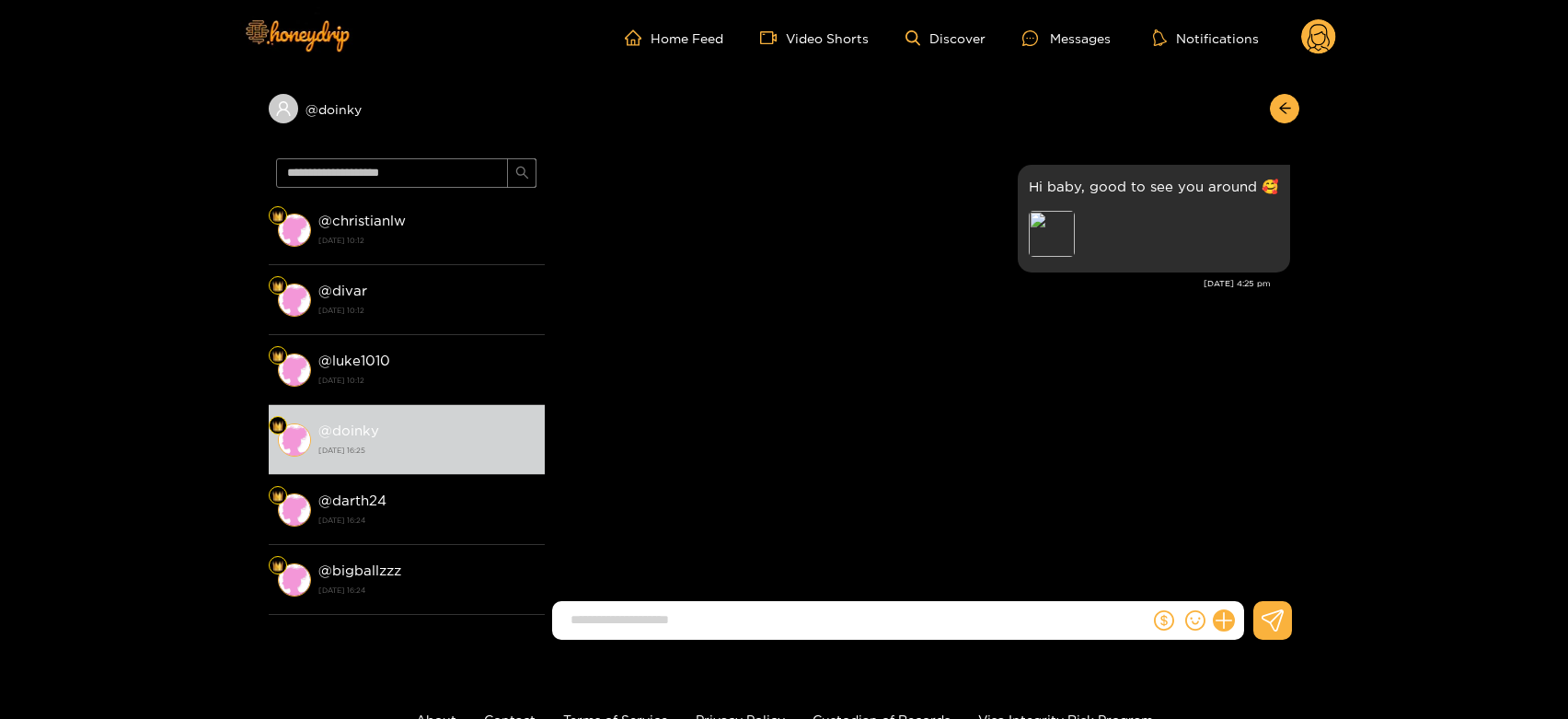
click at [1322, 36] on circle at bounding box center [1319, 37] width 35 height 35
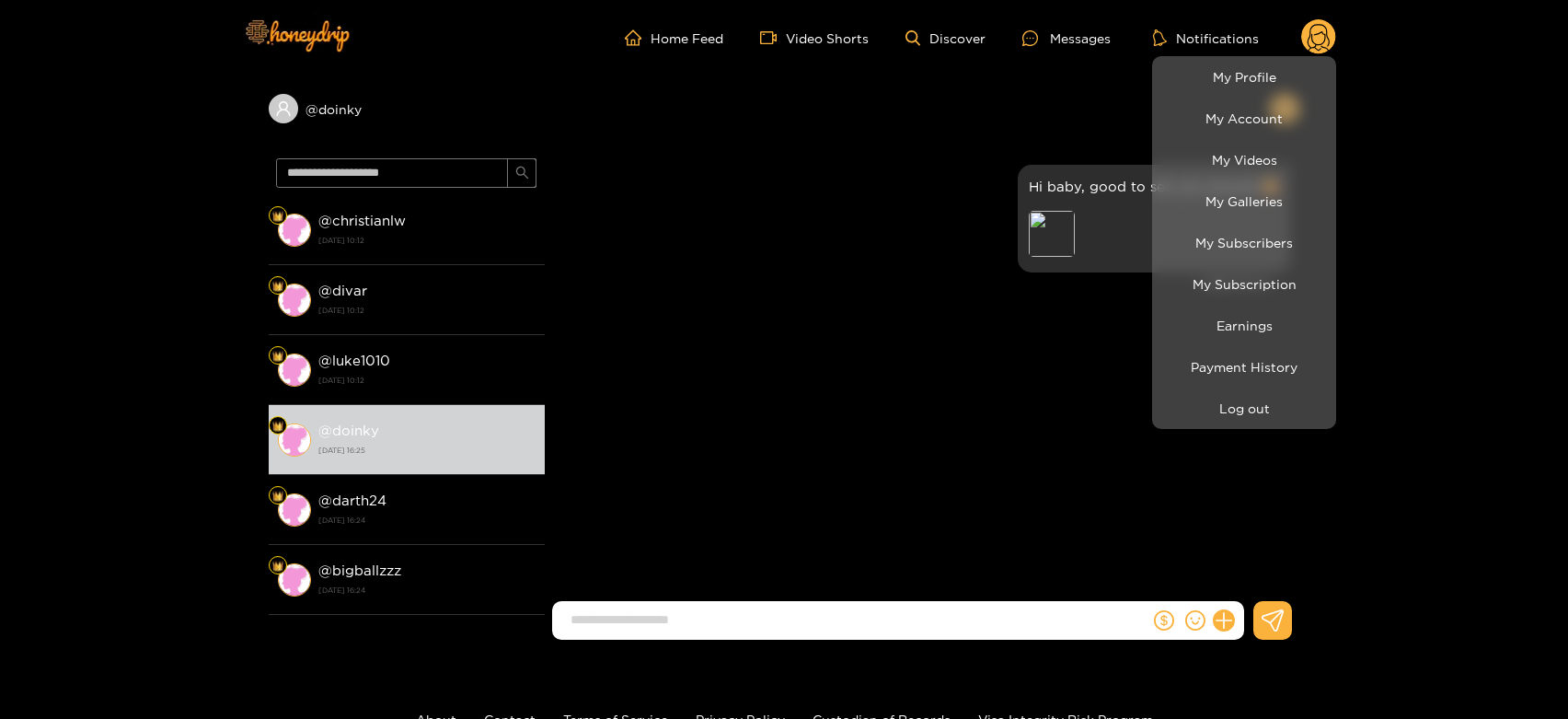
click at [1244, 390] on li "Log out" at bounding box center [1243, 408] width 184 height 41
click at [1239, 397] on button "Log out" at bounding box center [1244, 408] width 175 height 32
